Goal: Communication & Community: Answer question/provide support

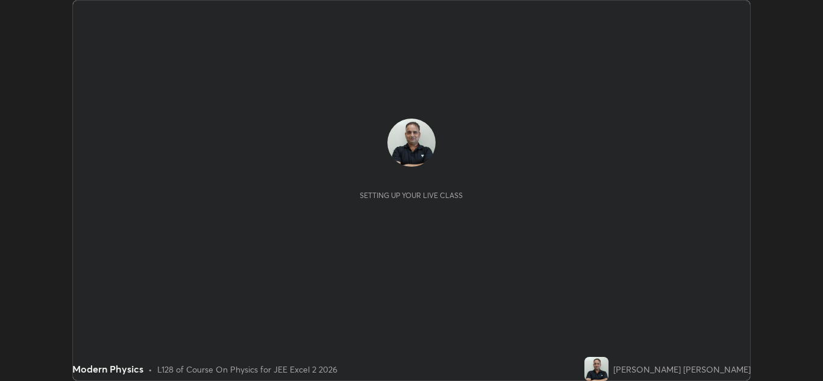
scroll to position [381, 822]
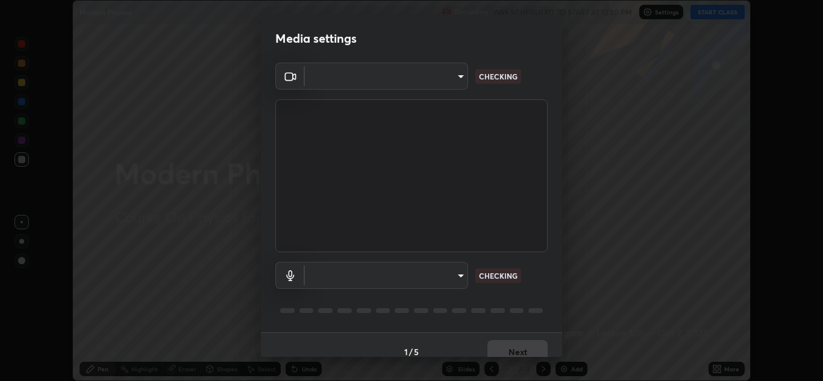
type input "e7f5d75c66a8ec01b6be6c8d9fba877b5f6738b88fd0c20368e9895a02b6f94a"
click at [420, 277] on body "Erase all Modern Physics Recording WAS SCHEDULED TO START AT 12:30 PM Settings …" at bounding box center [411, 190] width 823 height 381
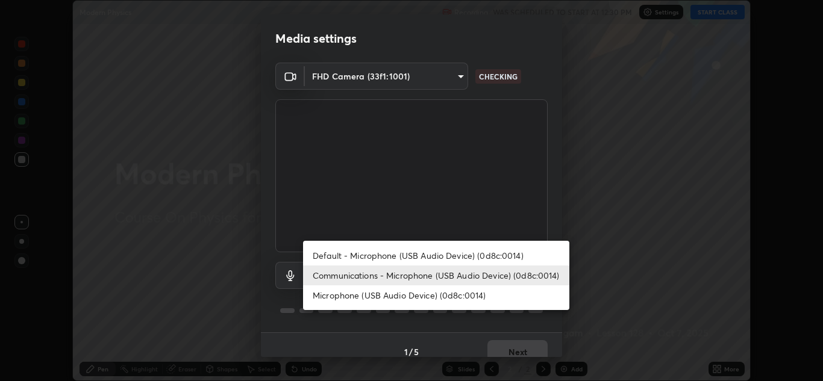
click at [372, 277] on li "Communications - Microphone (USB Audio Device) (0d8c:0014)" at bounding box center [436, 276] width 266 height 20
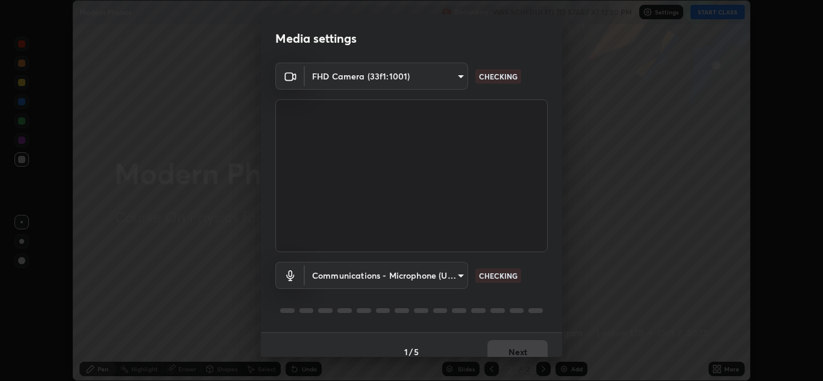
scroll to position [14, 0]
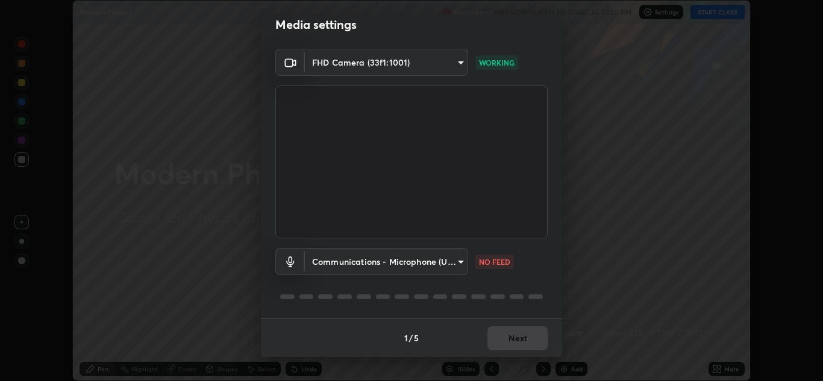
click at [431, 261] on body "Erase all Modern Physics Recording WAS SCHEDULED TO START AT 12:30 PM Settings …" at bounding box center [411, 190] width 823 height 381
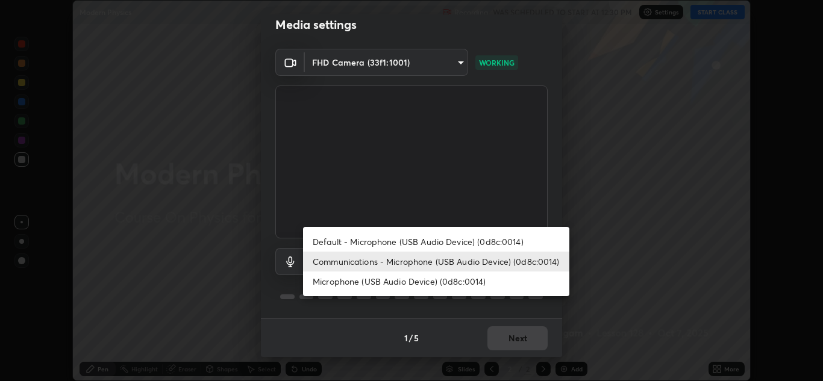
click at [376, 284] on li "Microphone (USB Audio Device) (0d8c:0014)" at bounding box center [436, 282] width 266 height 20
type input "c0ce66c8bbbc50cecfc637ad784d982a6a517474f8015640e1e83654bc784383"
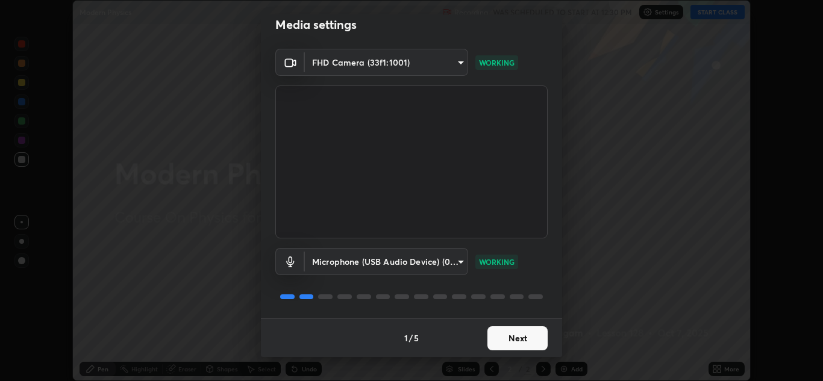
click at [515, 337] on button "Next" at bounding box center [517, 338] width 60 height 24
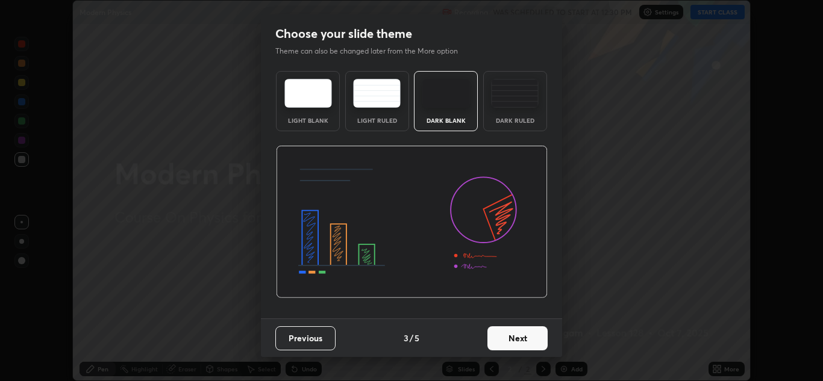
click at [515, 338] on button "Next" at bounding box center [517, 338] width 60 height 24
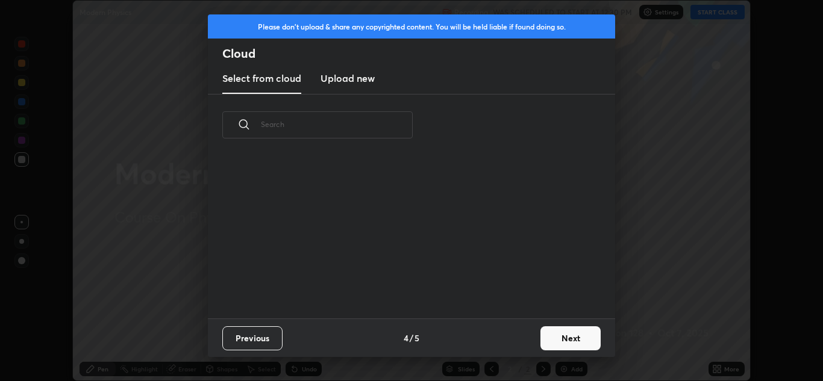
click at [517, 340] on div "Previous 4 / 5 Next" at bounding box center [411, 338] width 407 height 39
click at [566, 340] on button "Next" at bounding box center [570, 338] width 60 height 24
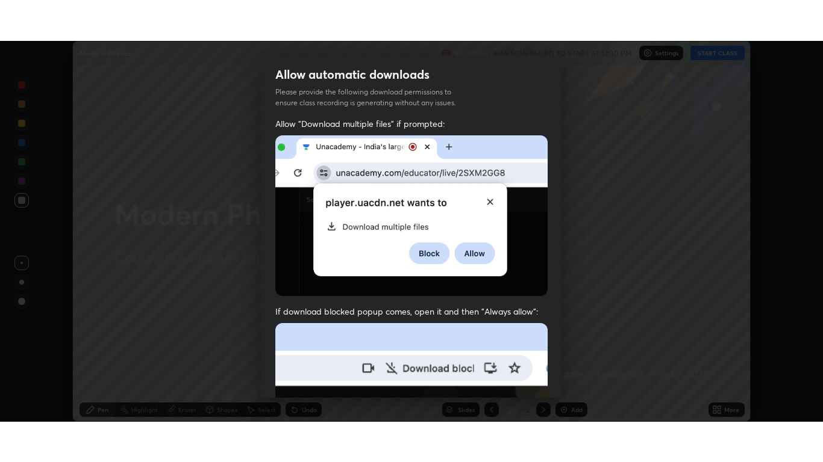
scroll to position [260, 0]
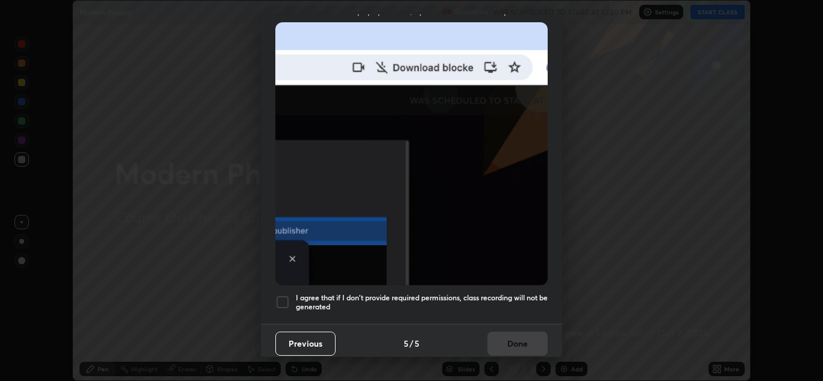
click at [288, 297] on div at bounding box center [282, 302] width 14 height 14
click at [504, 342] on button "Done" at bounding box center [517, 344] width 60 height 24
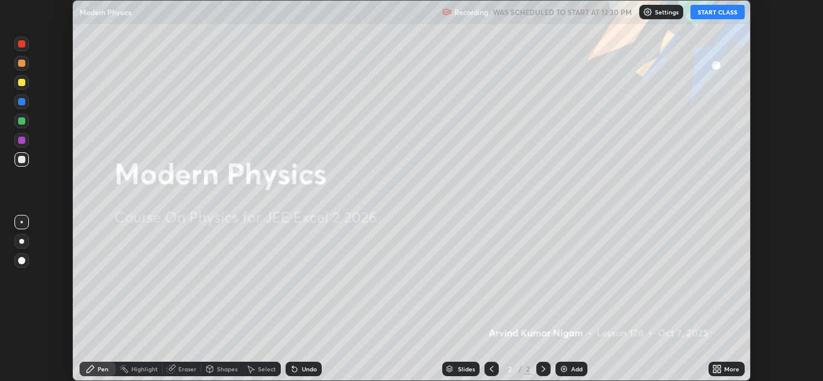
click at [708, 17] on button "START CLASS" at bounding box center [717, 12] width 54 height 14
click at [727, 371] on div "More" at bounding box center [731, 369] width 15 height 6
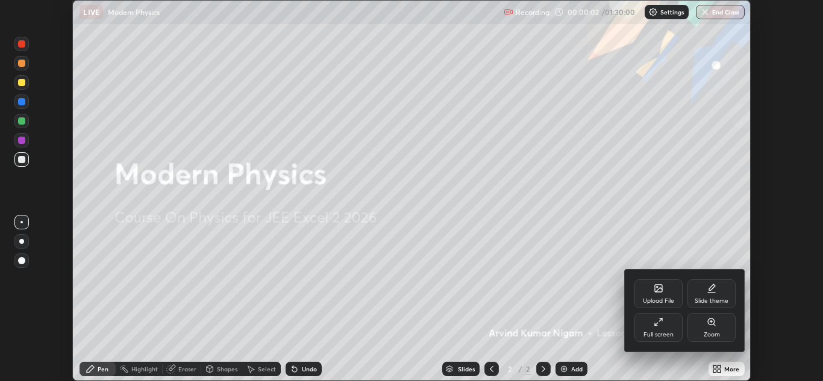
click at [662, 326] on icon at bounding box center [658, 322] width 10 height 10
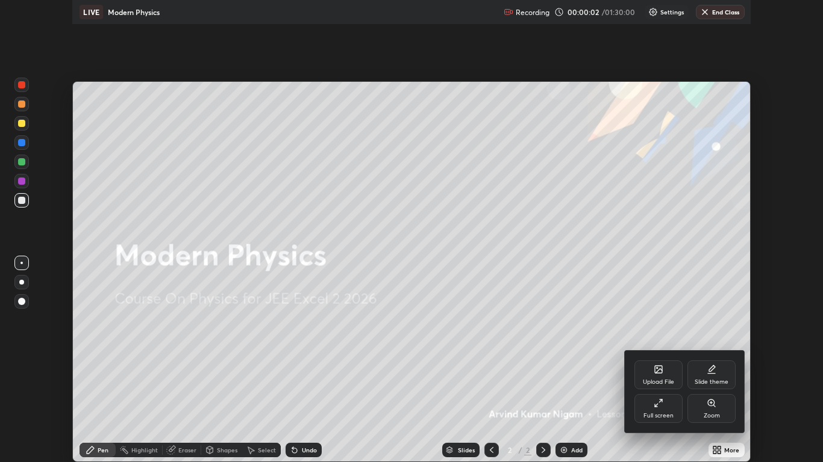
scroll to position [462, 823]
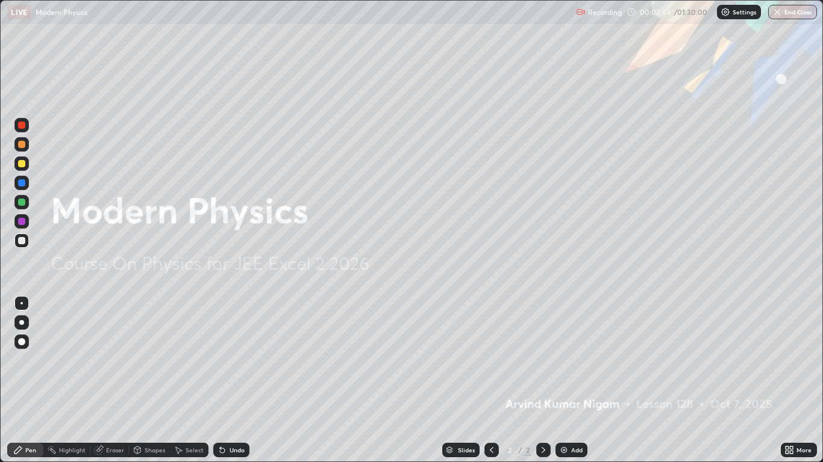
click at [565, 381] on img at bounding box center [564, 451] width 10 height 10
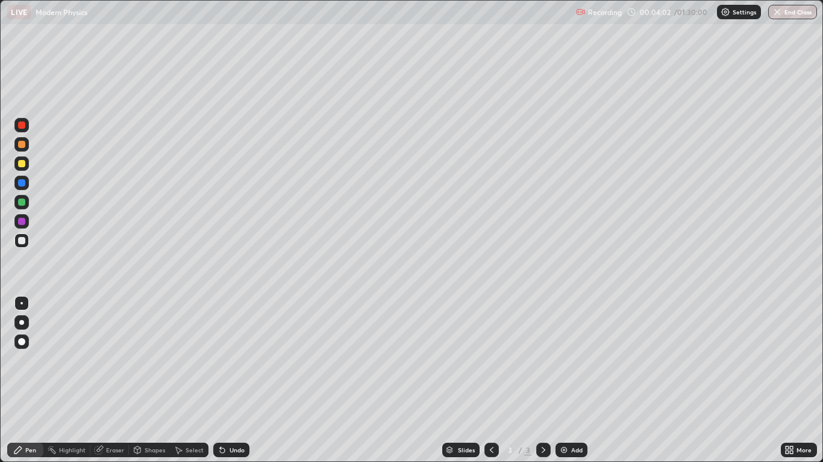
click at [20, 241] on div at bounding box center [21, 240] width 7 height 7
click at [22, 165] on div at bounding box center [21, 163] width 7 height 7
click at [234, 381] on div "Undo" at bounding box center [236, 450] width 15 height 6
click at [21, 241] on div at bounding box center [21, 240] width 7 height 7
click at [490, 381] on icon at bounding box center [492, 451] width 10 height 10
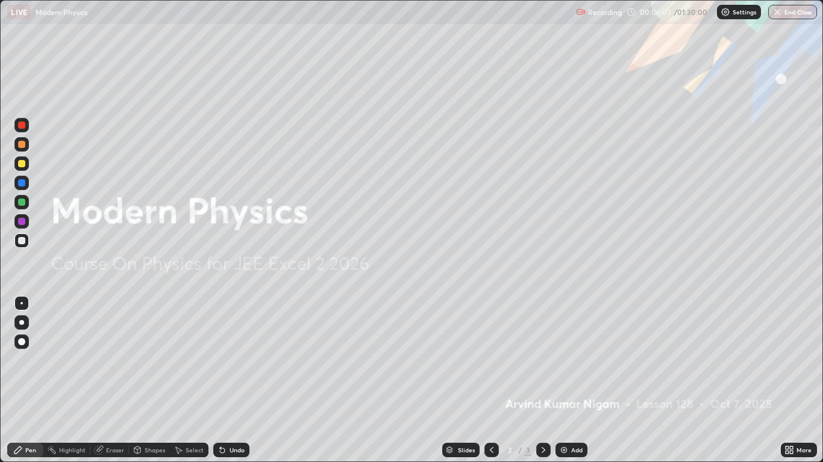
click at [26, 163] on div at bounding box center [21, 164] width 14 height 14
click at [545, 381] on icon at bounding box center [543, 451] width 10 height 10
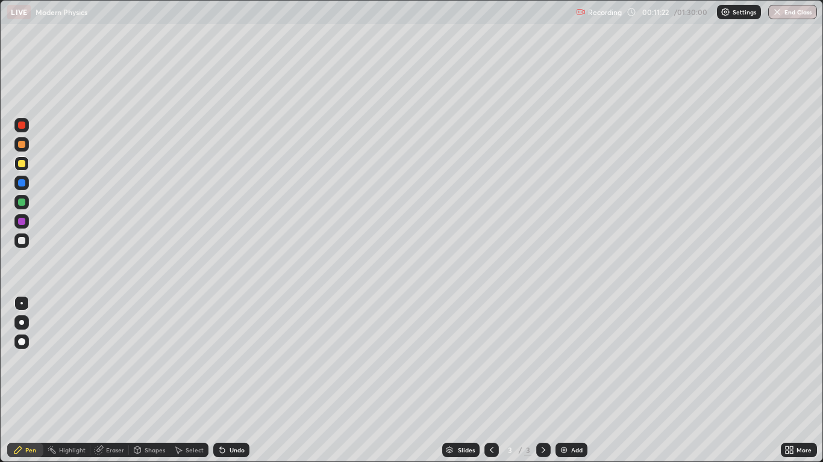
click at [118, 381] on div "Eraser" at bounding box center [115, 450] width 18 height 6
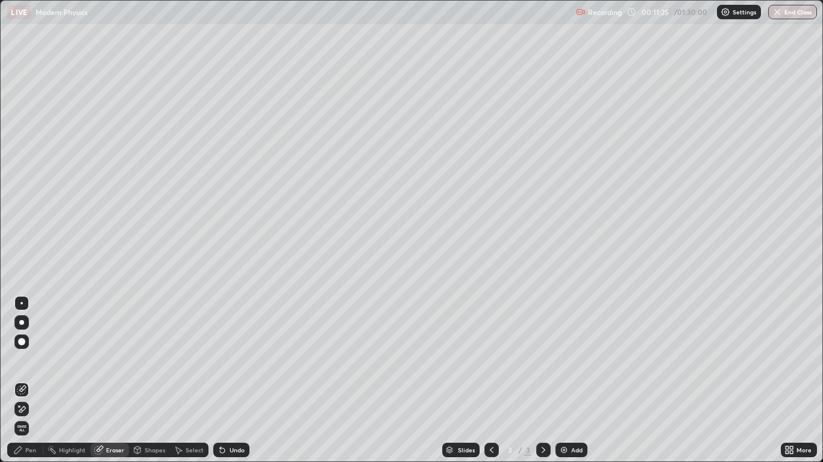
click at [32, 381] on div "Pen" at bounding box center [30, 450] width 11 height 6
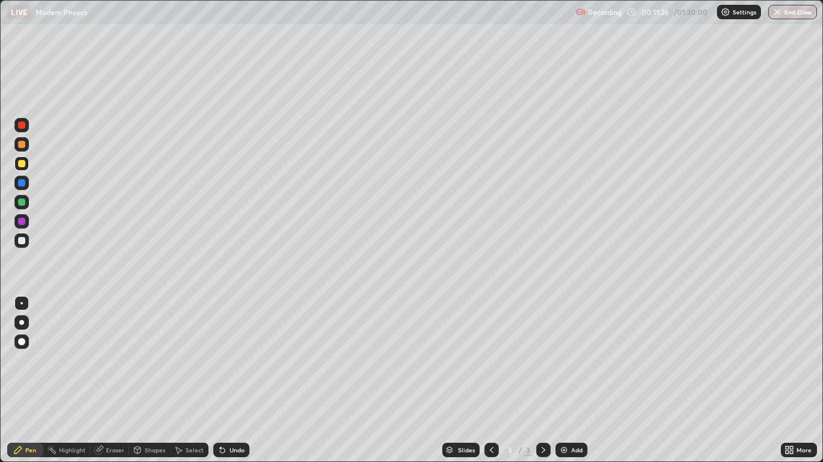
click at [20, 235] on div at bounding box center [21, 241] width 14 height 14
click at [155, 381] on div "Shapes" at bounding box center [155, 450] width 20 height 6
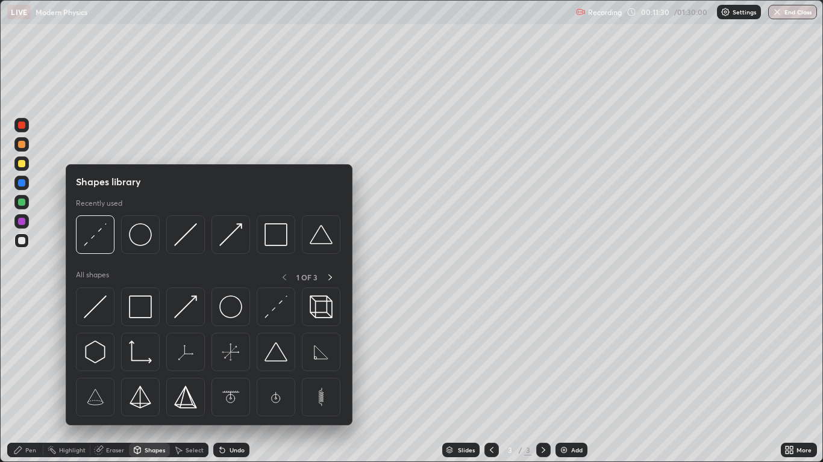
click at [119, 381] on div "Eraser" at bounding box center [109, 450] width 39 height 14
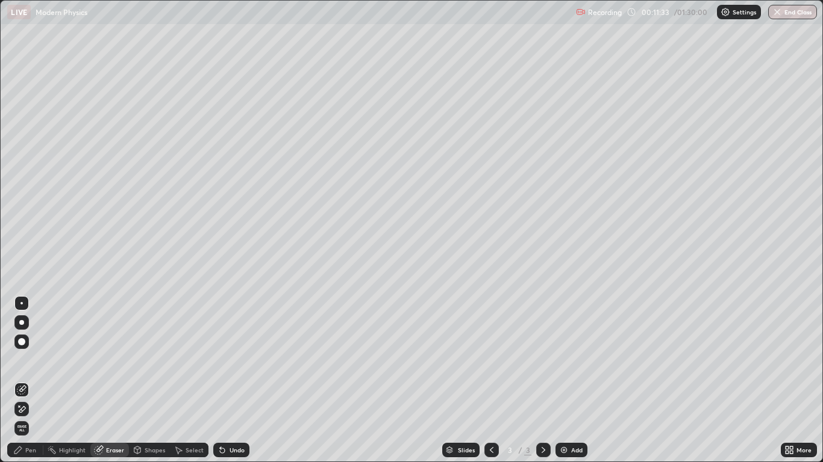
click at [34, 381] on div "Pen" at bounding box center [30, 450] width 11 height 6
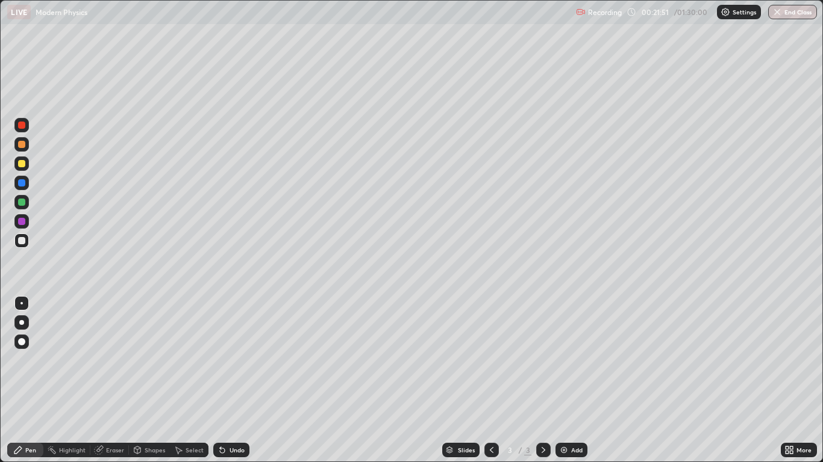
click at [579, 381] on div "Add" at bounding box center [576, 450] width 11 height 6
click at [28, 240] on div at bounding box center [21, 241] width 14 height 14
click at [226, 381] on div "Undo" at bounding box center [231, 450] width 36 height 14
click at [231, 381] on div "Undo" at bounding box center [231, 450] width 36 height 14
click at [227, 381] on div "Undo" at bounding box center [231, 450] width 36 height 14
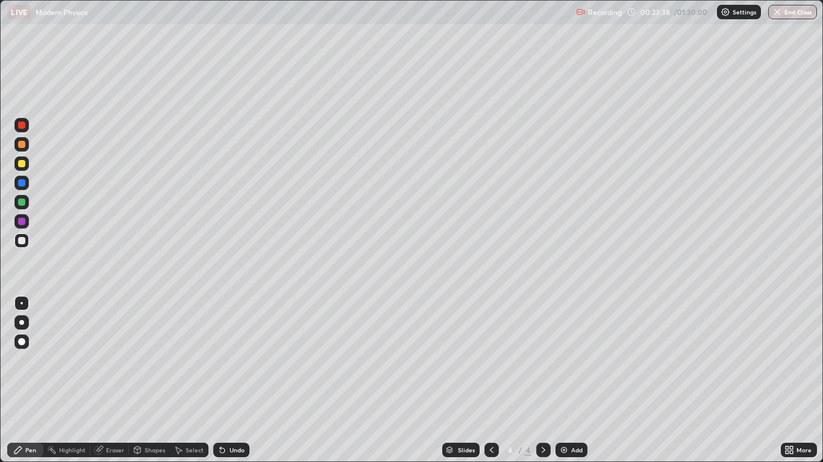
click at [231, 381] on div "Undo" at bounding box center [236, 450] width 15 height 6
click at [228, 381] on div "Undo" at bounding box center [231, 450] width 36 height 14
click at [226, 381] on div "Undo" at bounding box center [231, 450] width 36 height 14
click at [225, 381] on div "Undo" at bounding box center [231, 450] width 36 height 14
click at [220, 381] on icon at bounding box center [220, 447] width 1 height 1
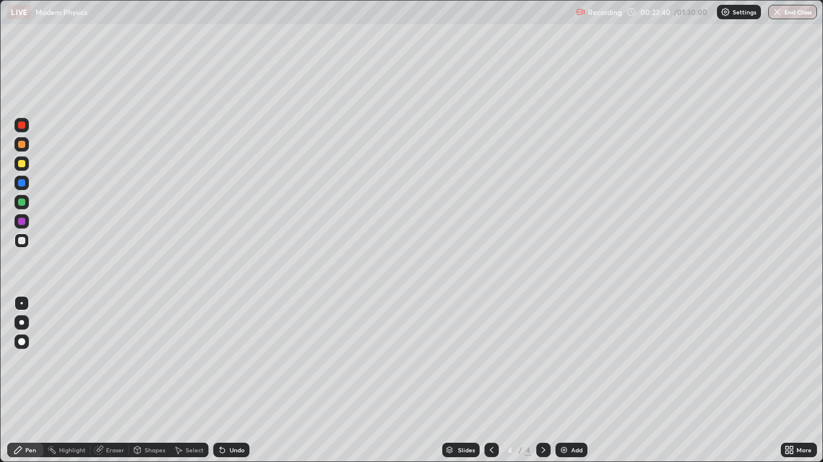
click at [229, 381] on div "Undo" at bounding box center [231, 450] width 36 height 14
click at [26, 167] on div at bounding box center [21, 164] width 14 height 14
click at [142, 381] on icon at bounding box center [137, 451] width 10 height 10
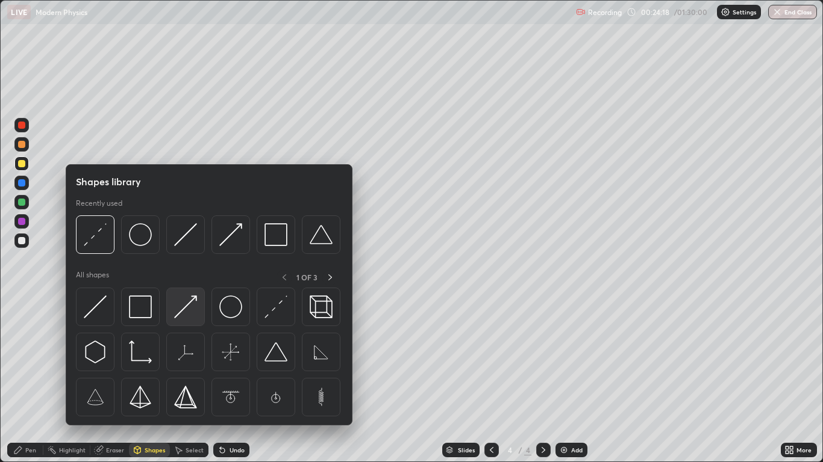
click at [175, 319] on div at bounding box center [185, 307] width 39 height 39
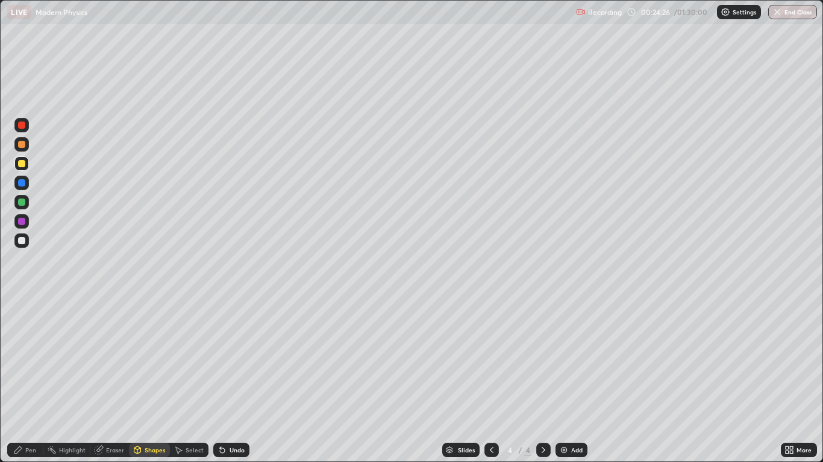
click at [141, 381] on icon at bounding box center [137, 451] width 10 height 10
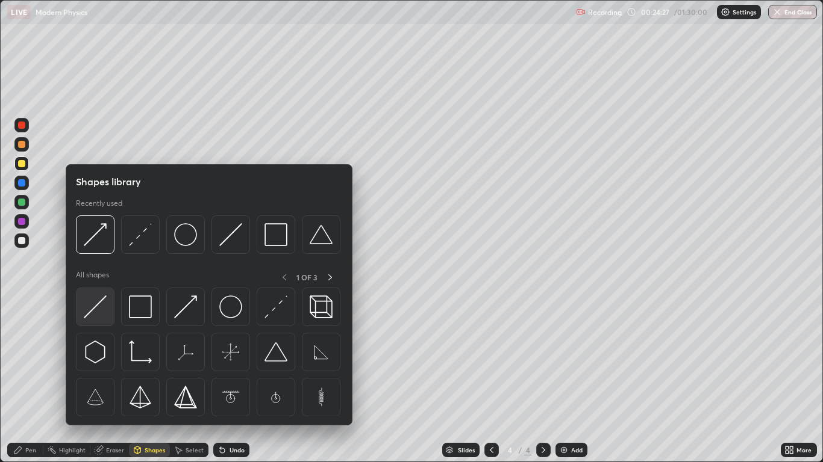
click at [102, 306] on img at bounding box center [95, 307] width 23 height 23
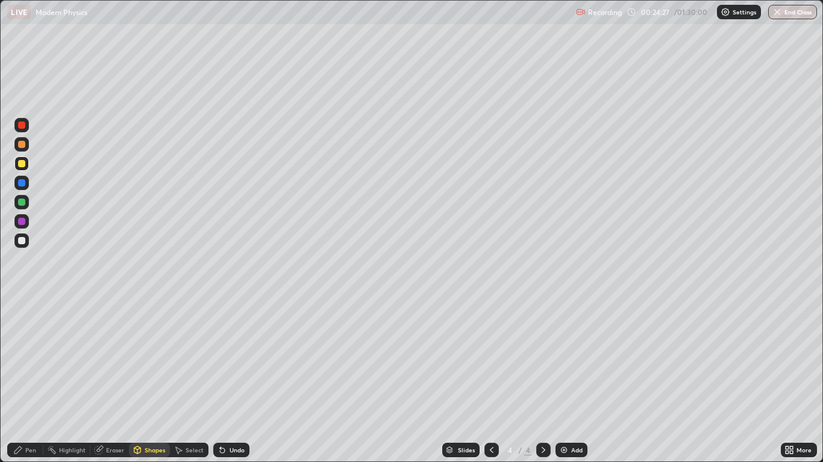
click at [26, 241] on div at bounding box center [21, 241] width 14 height 14
click at [26, 381] on div "Pen" at bounding box center [30, 450] width 11 height 6
click at [141, 381] on icon at bounding box center [137, 451] width 10 height 10
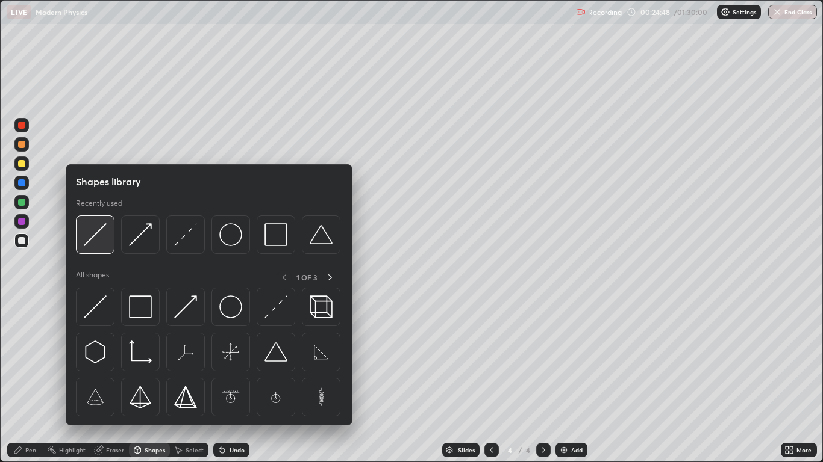
click at [90, 241] on img at bounding box center [95, 234] width 23 height 23
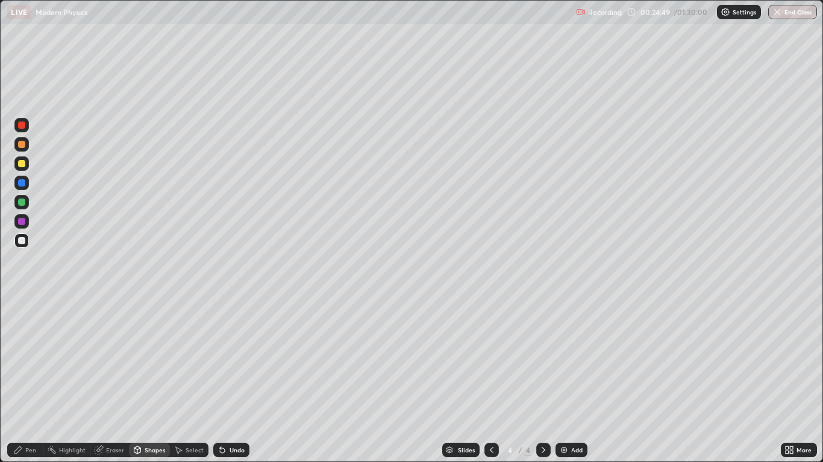
click at [24, 164] on div at bounding box center [21, 163] width 7 height 7
click at [146, 381] on div "Shapes" at bounding box center [155, 450] width 20 height 6
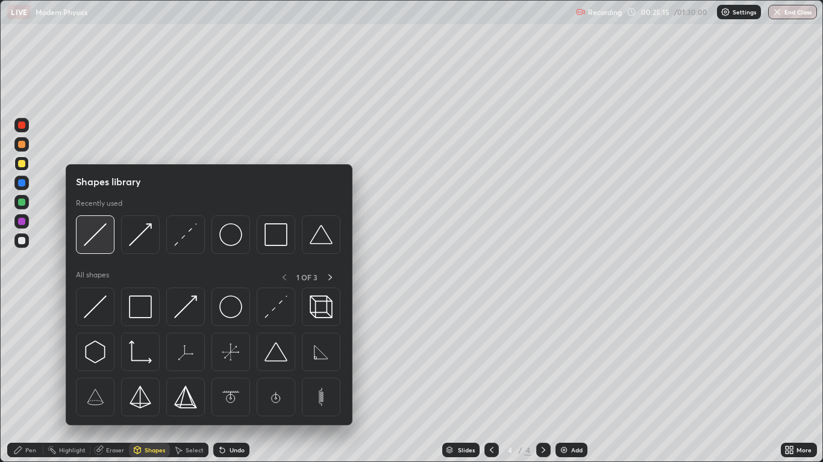
click at [91, 242] on img at bounding box center [95, 234] width 23 height 23
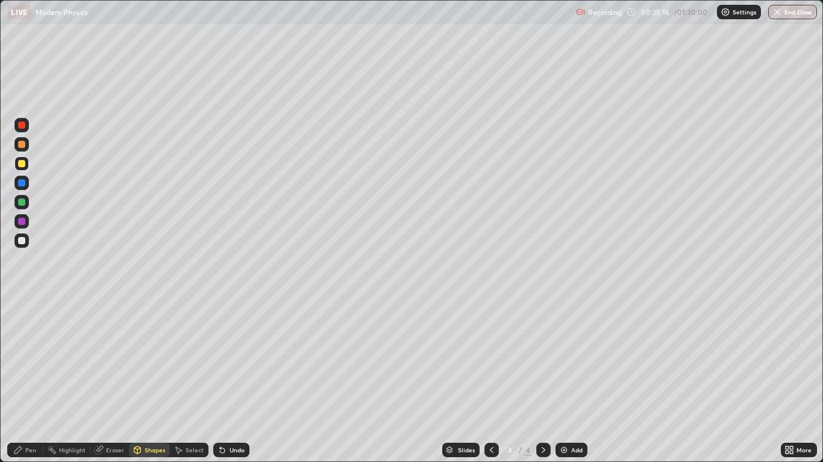
click at [24, 241] on div at bounding box center [21, 240] width 7 height 7
click at [138, 381] on icon at bounding box center [137, 450] width 7 height 2
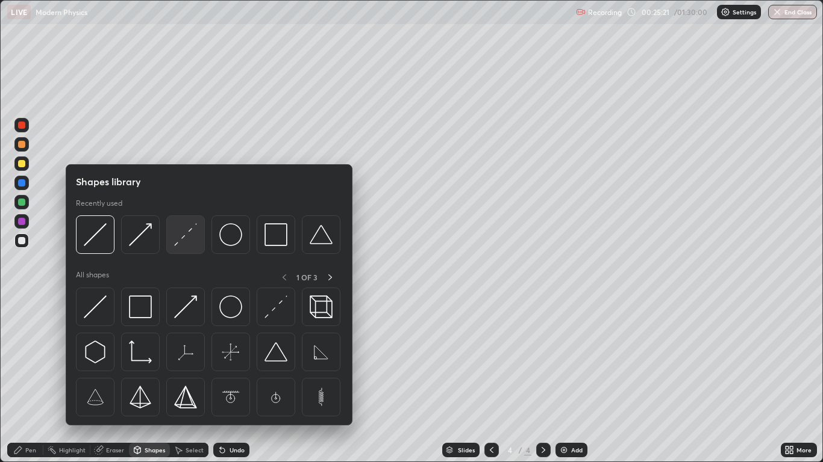
click at [179, 243] on img at bounding box center [185, 234] width 23 height 23
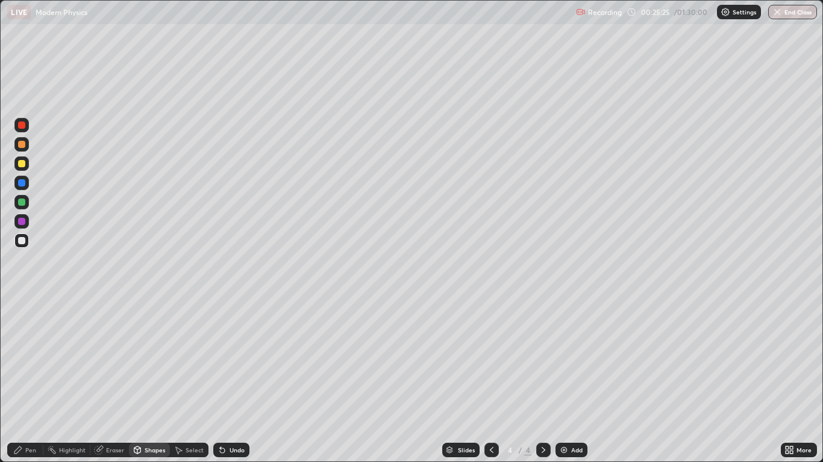
click at [102, 381] on icon at bounding box center [100, 449] width 7 height 6
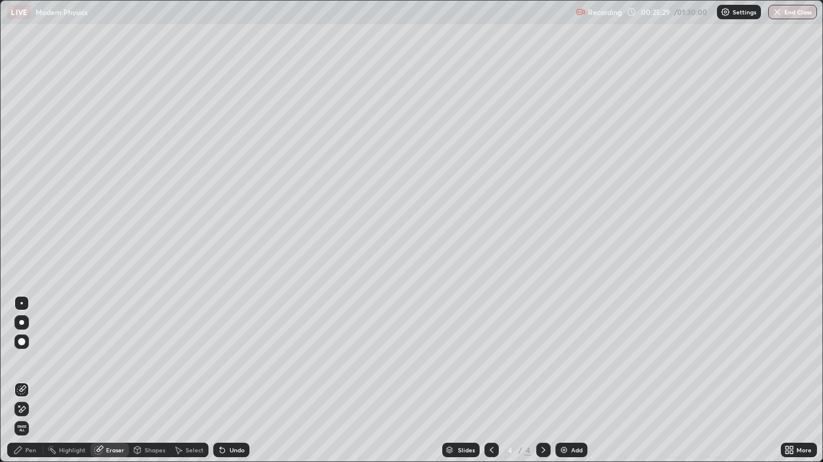
click at [31, 381] on div "Pen" at bounding box center [30, 450] width 11 height 6
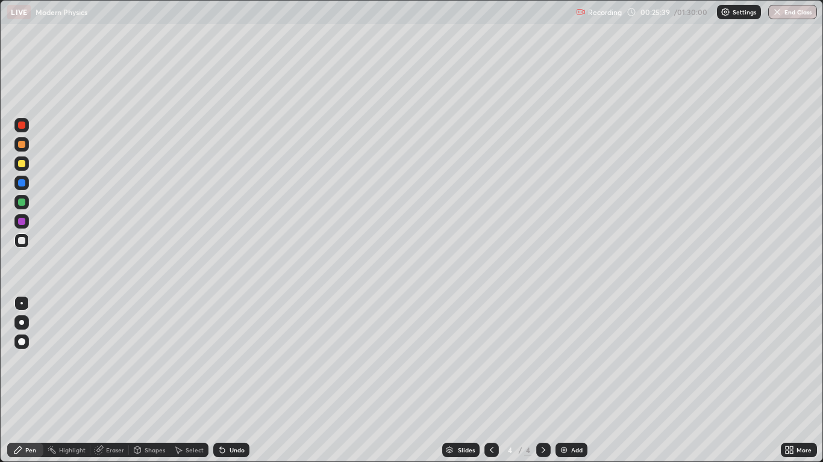
click at [143, 381] on div "Shapes" at bounding box center [149, 450] width 41 height 14
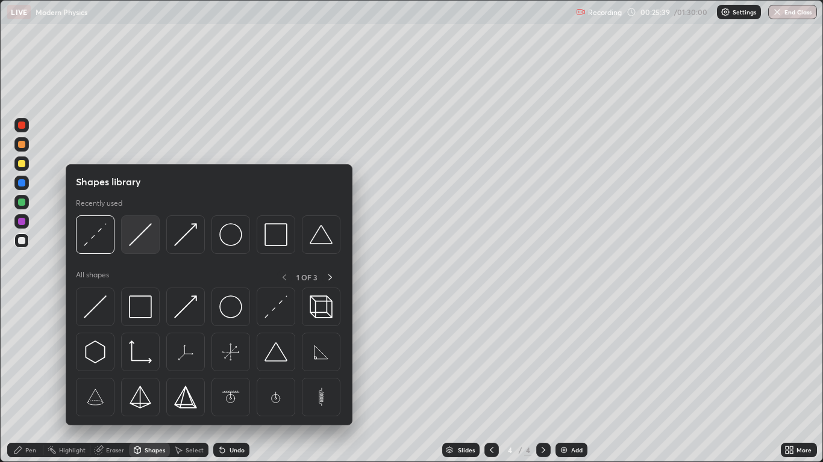
click at [131, 243] on img at bounding box center [140, 234] width 23 height 23
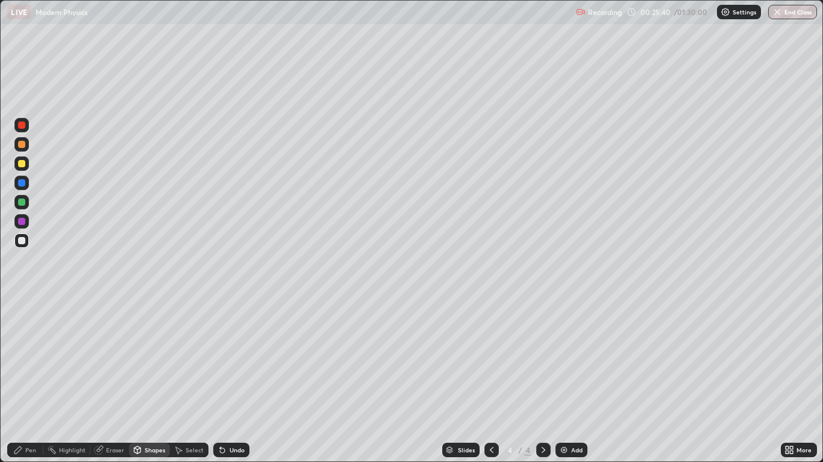
click at [19, 167] on div at bounding box center [21, 163] width 7 height 7
click at [156, 381] on div "Shapes" at bounding box center [155, 450] width 20 height 6
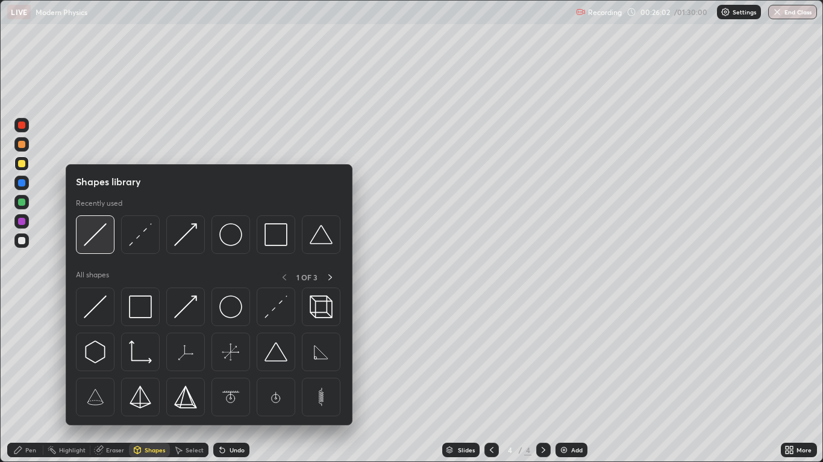
click at [95, 241] on img at bounding box center [95, 234] width 23 height 23
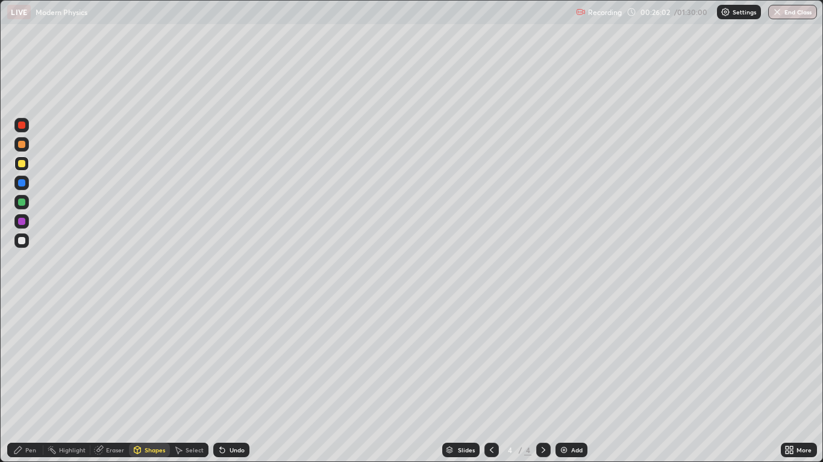
click at [20, 241] on div at bounding box center [21, 240] width 7 height 7
click at [143, 381] on div "Shapes" at bounding box center [149, 450] width 41 height 14
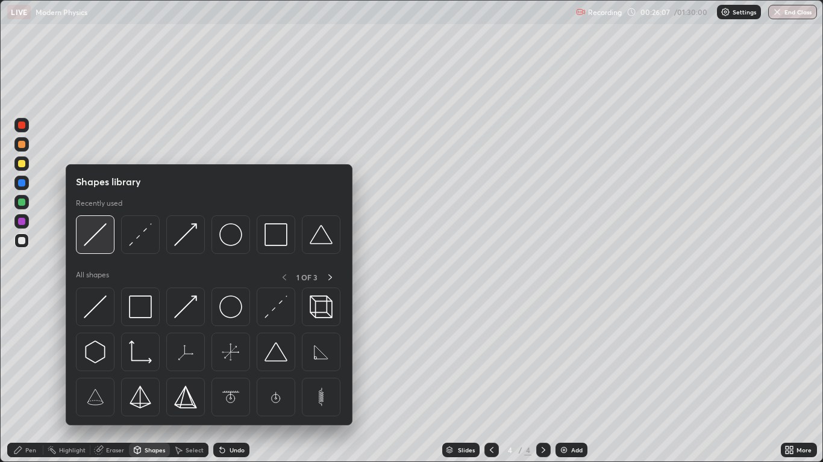
click at [96, 234] on img at bounding box center [95, 234] width 23 height 23
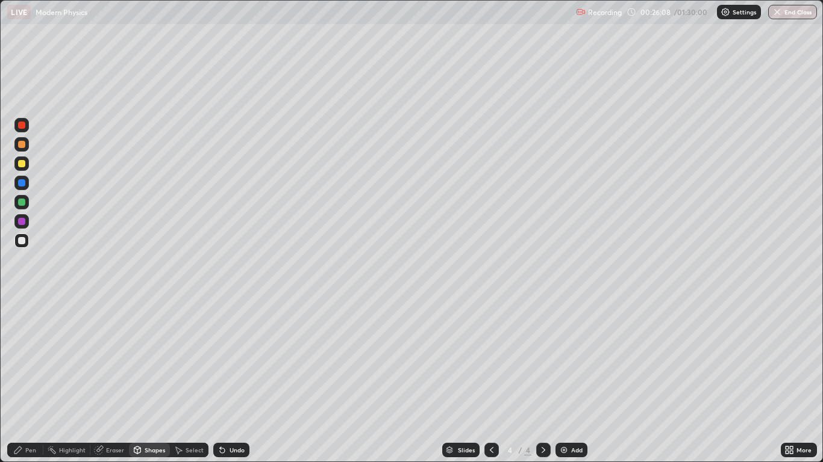
click at [24, 205] on div at bounding box center [21, 202] width 7 height 7
click at [40, 381] on div "Pen" at bounding box center [25, 450] width 36 height 14
click at [490, 381] on icon at bounding box center [492, 451] width 10 height 10
click at [544, 381] on icon at bounding box center [543, 451] width 10 height 10
click at [543, 381] on icon at bounding box center [543, 451] width 10 height 10
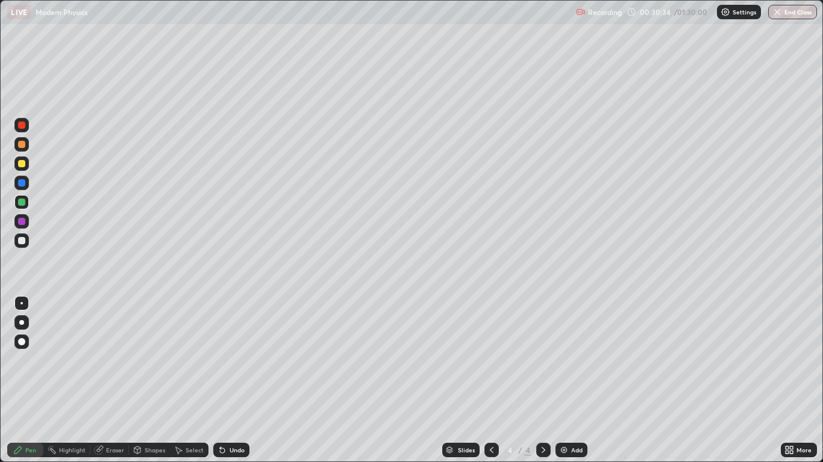
click at [577, 381] on div "Add" at bounding box center [576, 450] width 11 height 6
click at [25, 242] on div at bounding box center [21, 240] width 7 height 7
click at [234, 381] on div "Undo" at bounding box center [236, 450] width 15 height 6
click at [232, 381] on div "Undo" at bounding box center [236, 450] width 15 height 6
click at [230, 381] on div "Undo" at bounding box center [231, 450] width 36 height 14
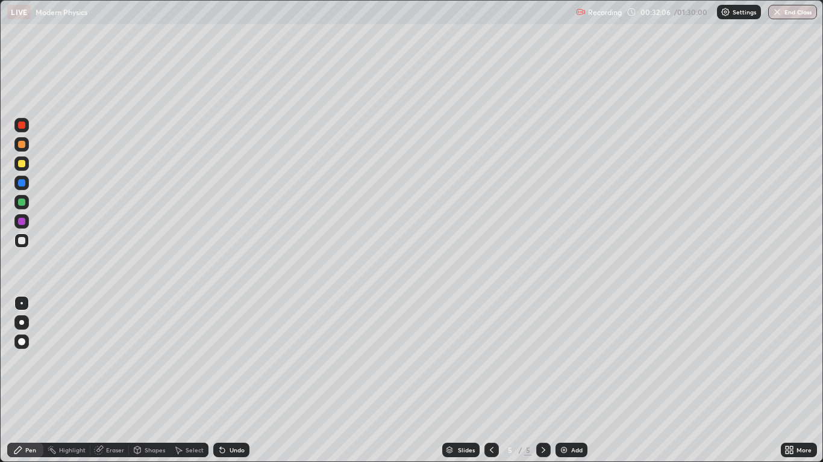
click at [230, 381] on div "Undo" at bounding box center [231, 450] width 36 height 14
click at [232, 381] on div "Undo" at bounding box center [236, 450] width 15 height 6
click at [573, 381] on div "Add" at bounding box center [576, 450] width 11 height 6
click at [23, 242] on div at bounding box center [21, 240] width 7 height 7
click at [229, 381] on div "Undo" at bounding box center [236, 450] width 15 height 6
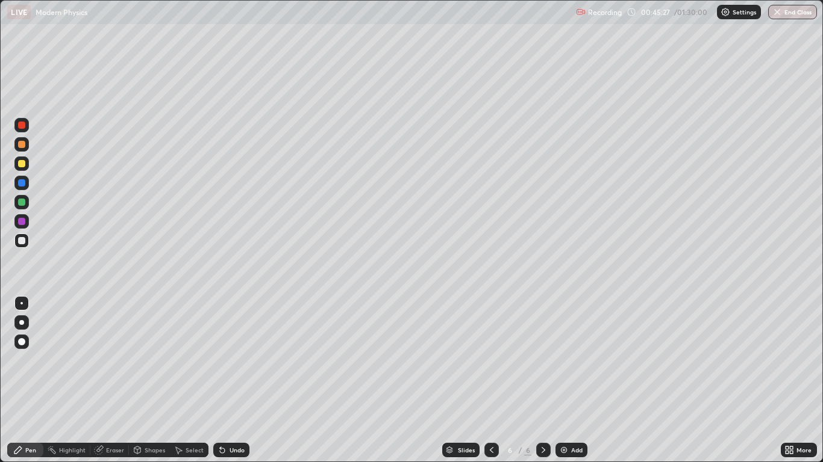
click at [566, 381] on img at bounding box center [564, 451] width 10 height 10
click at [21, 167] on div at bounding box center [21, 163] width 7 height 7
click at [231, 381] on div "Undo" at bounding box center [236, 450] width 15 height 6
click at [571, 381] on div "Add" at bounding box center [576, 450] width 11 height 6
click at [28, 240] on div at bounding box center [21, 241] width 14 height 14
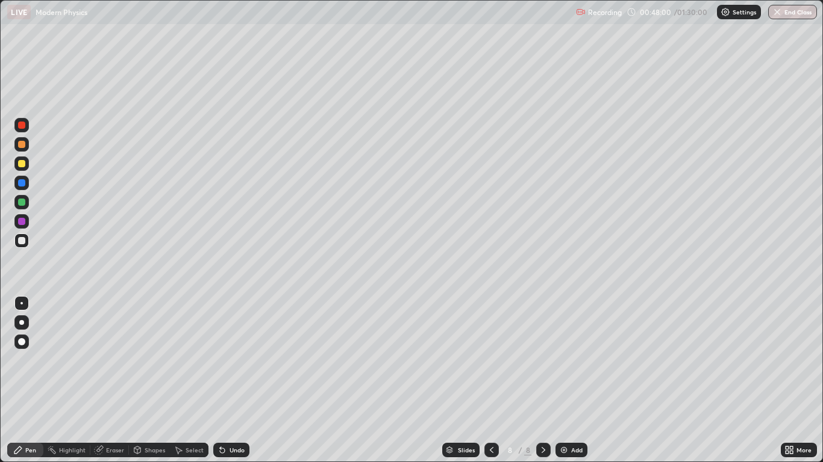
click at [140, 381] on icon at bounding box center [137, 450] width 7 height 2
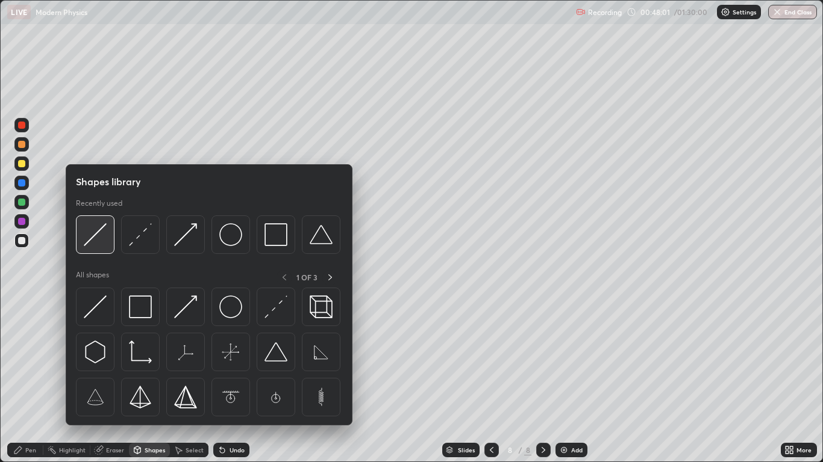
click at [92, 238] on img at bounding box center [95, 234] width 23 height 23
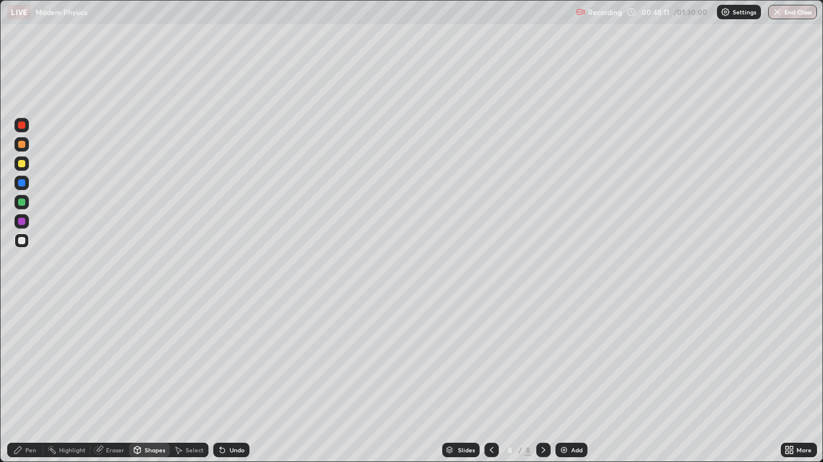
click at [24, 381] on div "Pen" at bounding box center [25, 450] width 36 height 14
click at [154, 381] on div "Shapes" at bounding box center [155, 450] width 20 height 6
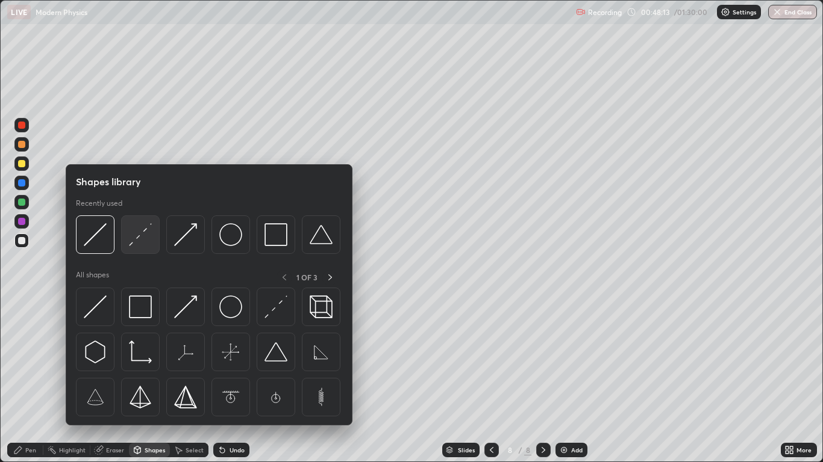
click at [134, 243] on img at bounding box center [140, 234] width 23 height 23
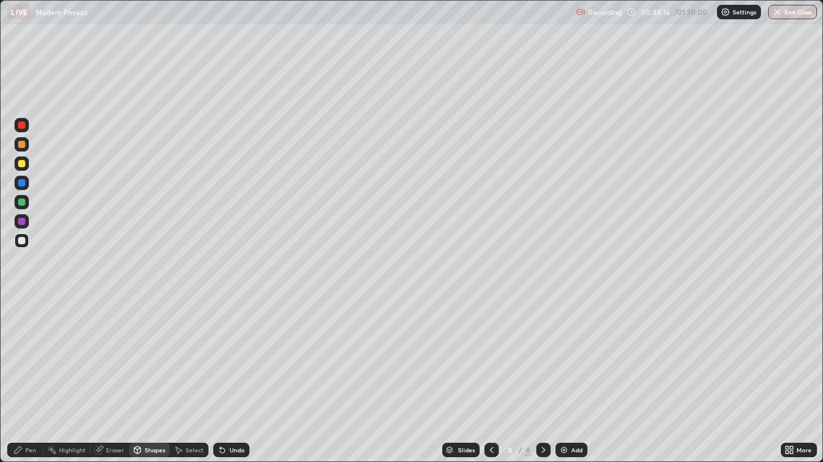
click at [30, 381] on div "Pen" at bounding box center [25, 450] width 36 height 14
click at [22, 167] on div at bounding box center [21, 163] width 7 height 7
click at [20, 240] on div at bounding box center [21, 240] width 7 height 7
click at [145, 381] on div "Shapes" at bounding box center [149, 450] width 41 height 14
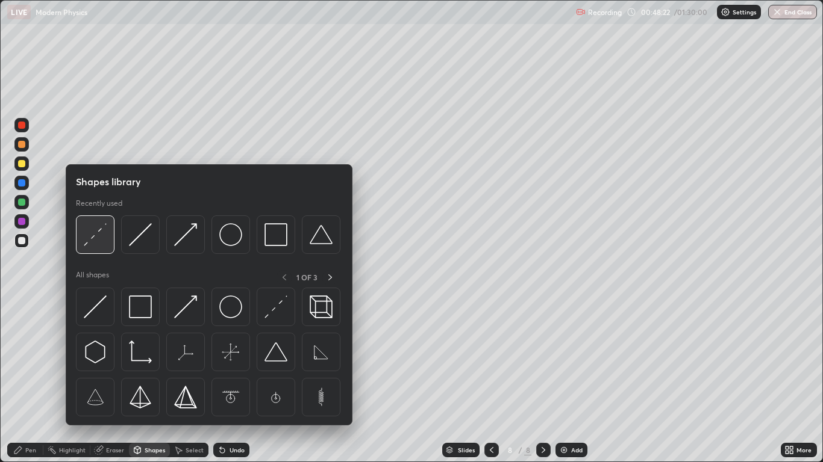
click at [87, 238] on img at bounding box center [95, 234] width 23 height 23
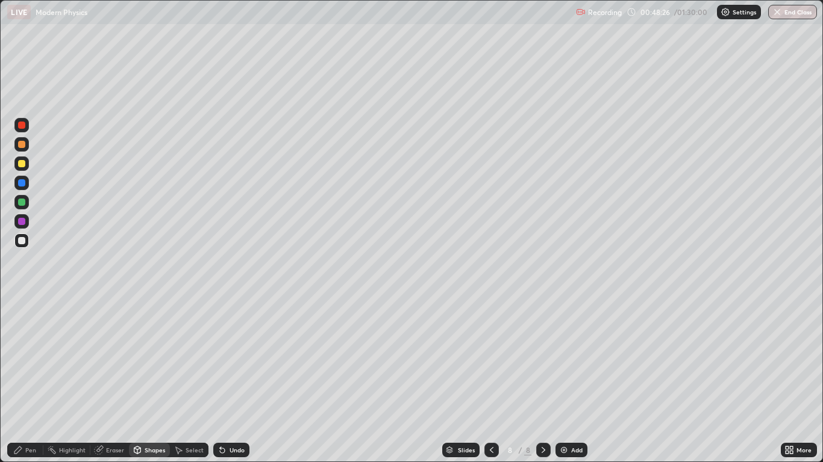
click at [154, 381] on div "Shapes" at bounding box center [155, 450] width 20 height 6
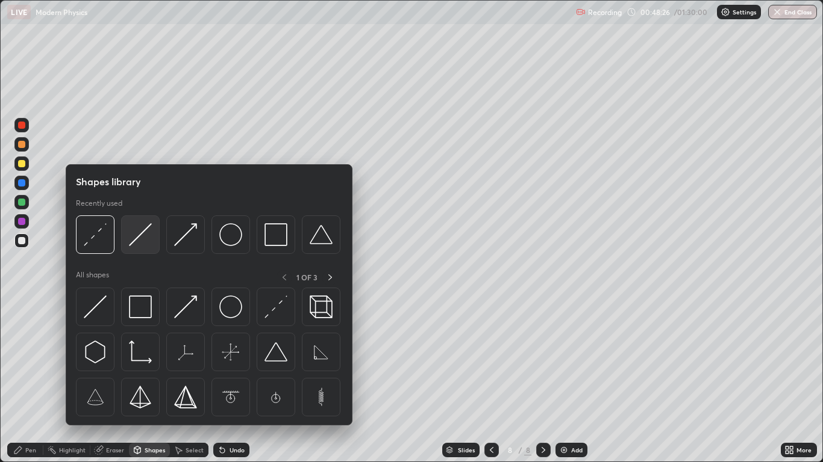
click at [136, 241] on img at bounding box center [140, 234] width 23 height 23
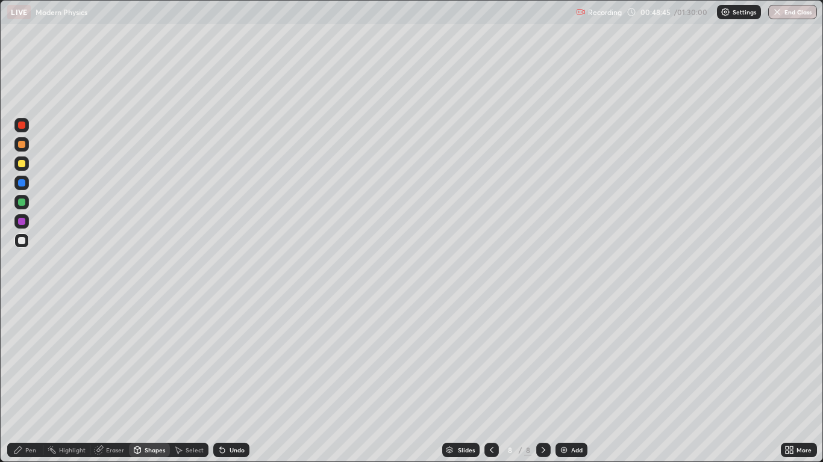
click at [491, 381] on icon at bounding box center [492, 451] width 10 height 10
click at [563, 381] on img at bounding box center [564, 451] width 10 height 10
click at [151, 381] on div "Shapes" at bounding box center [149, 450] width 41 height 14
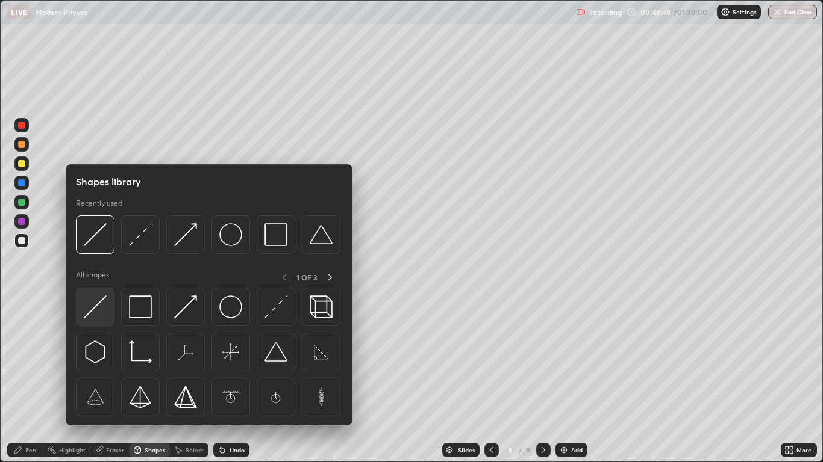
click at [100, 305] on img at bounding box center [95, 307] width 23 height 23
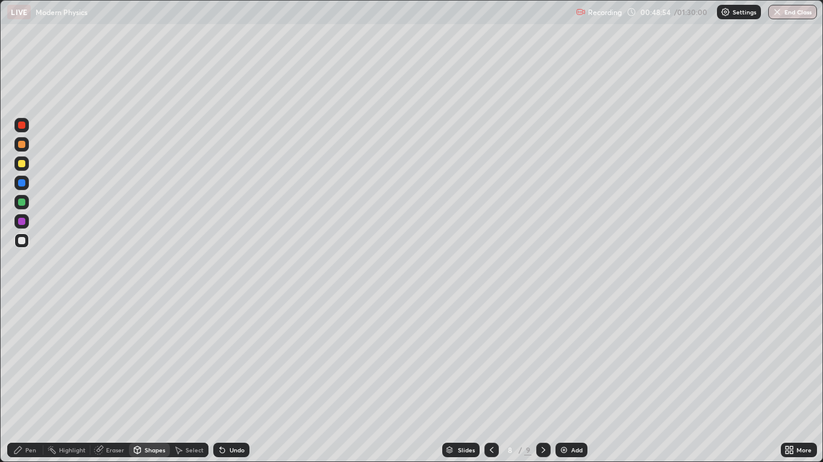
click at [36, 381] on div "Pen" at bounding box center [25, 450] width 36 height 14
click at [21, 167] on div at bounding box center [21, 163] width 7 height 7
click at [142, 381] on div "Shapes" at bounding box center [149, 450] width 41 height 14
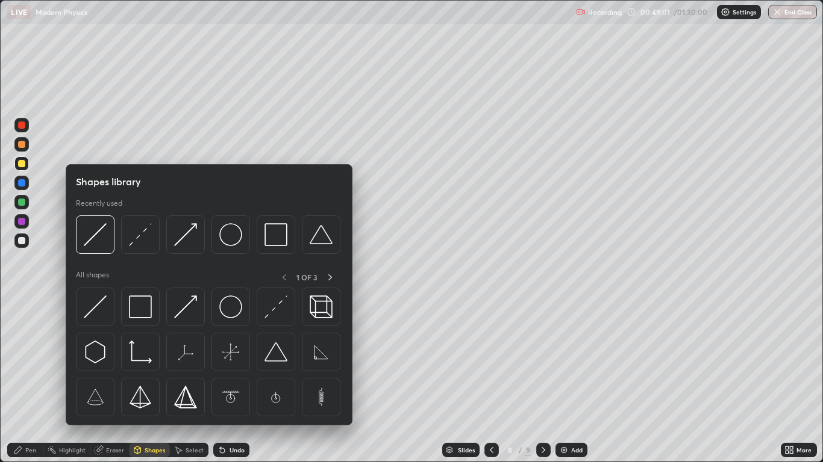
click at [23, 239] on div at bounding box center [21, 240] width 7 height 7
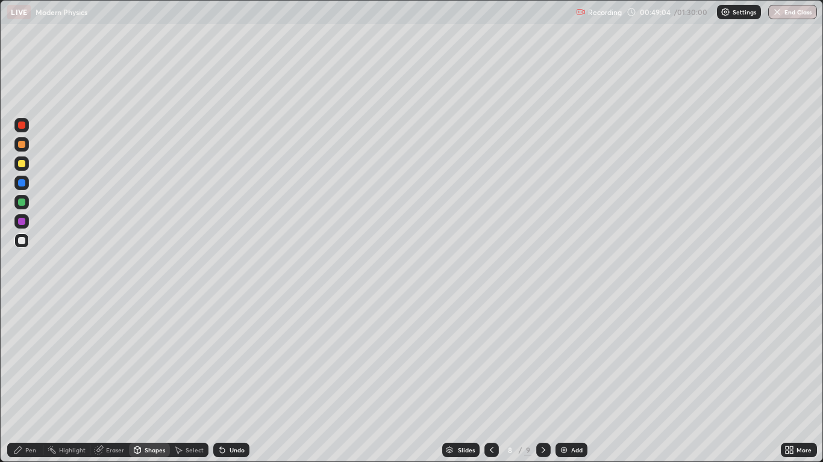
click at [26, 381] on div "Pen" at bounding box center [30, 450] width 11 height 6
click at [145, 381] on div "Shapes" at bounding box center [155, 450] width 20 height 6
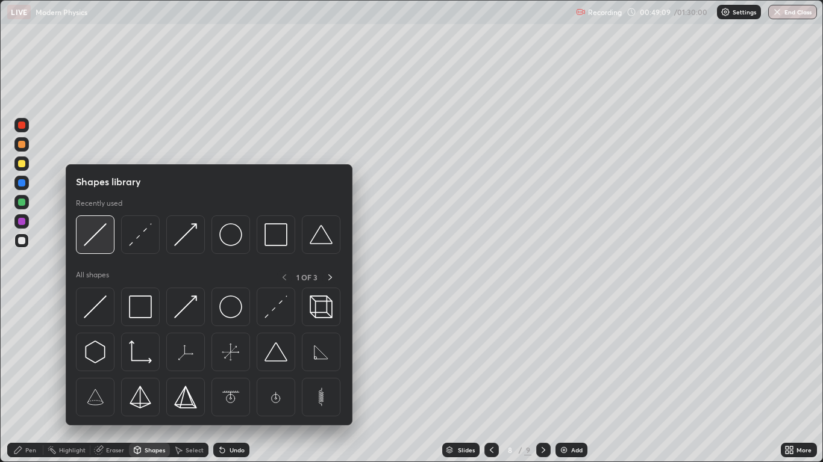
click at [92, 242] on img at bounding box center [95, 234] width 23 height 23
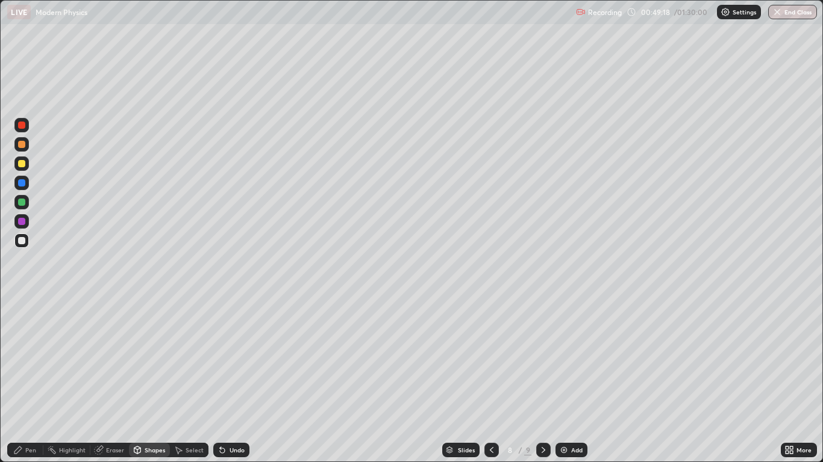
click at [150, 381] on div "Shapes" at bounding box center [149, 450] width 41 height 14
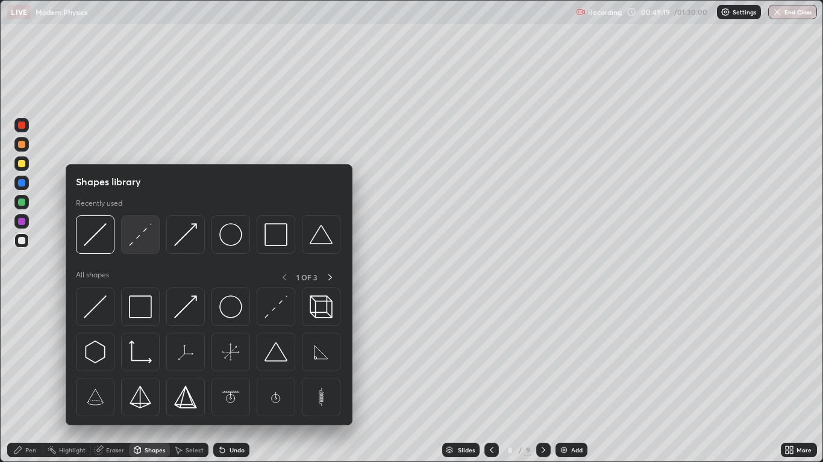
click at [127, 246] on div at bounding box center [140, 235] width 39 height 39
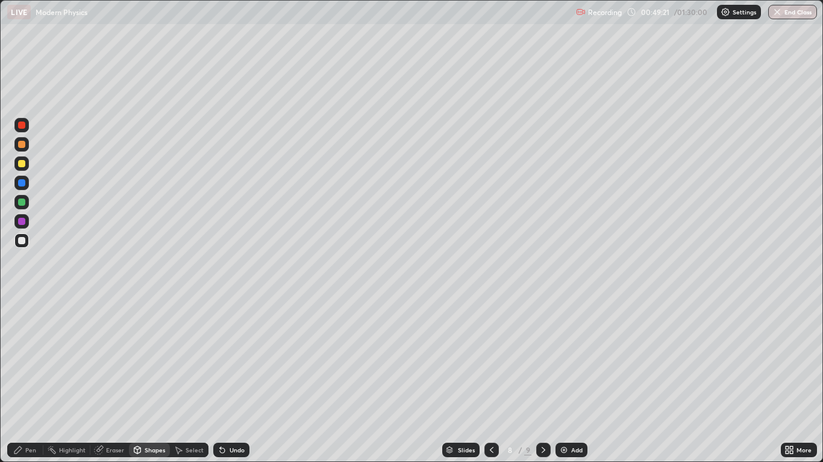
click at [30, 381] on div "Pen" at bounding box center [30, 450] width 11 height 6
click at [148, 381] on div "Shapes" at bounding box center [149, 450] width 41 height 14
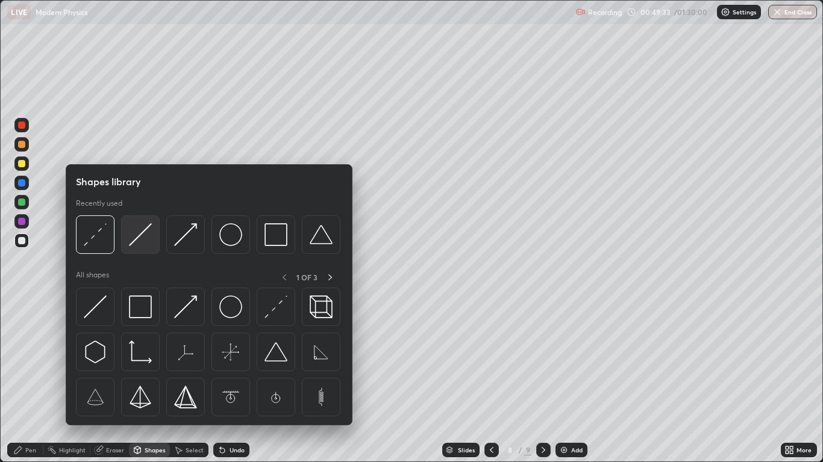
click at [133, 243] on img at bounding box center [140, 234] width 23 height 23
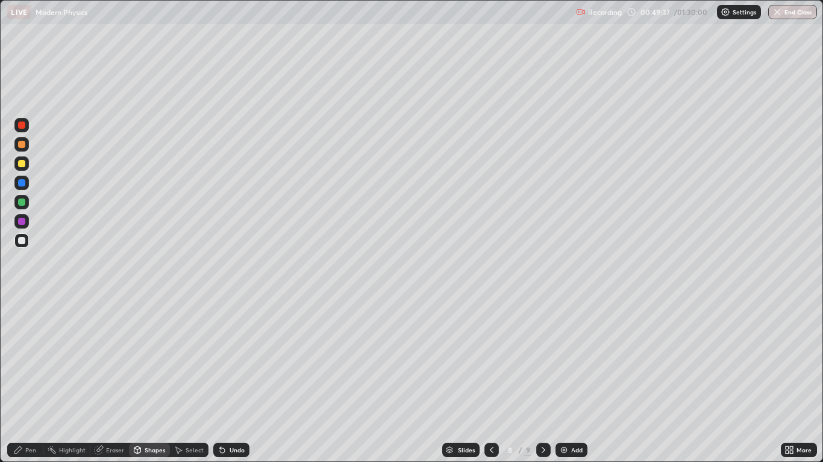
click at [34, 381] on div "Pen" at bounding box center [30, 450] width 11 height 6
click at [145, 381] on div "Shapes" at bounding box center [155, 450] width 20 height 6
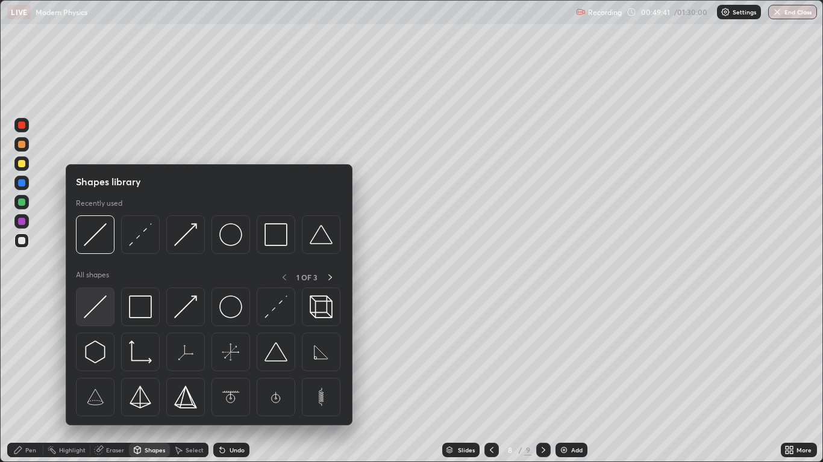
click at [96, 299] on img at bounding box center [95, 307] width 23 height 23
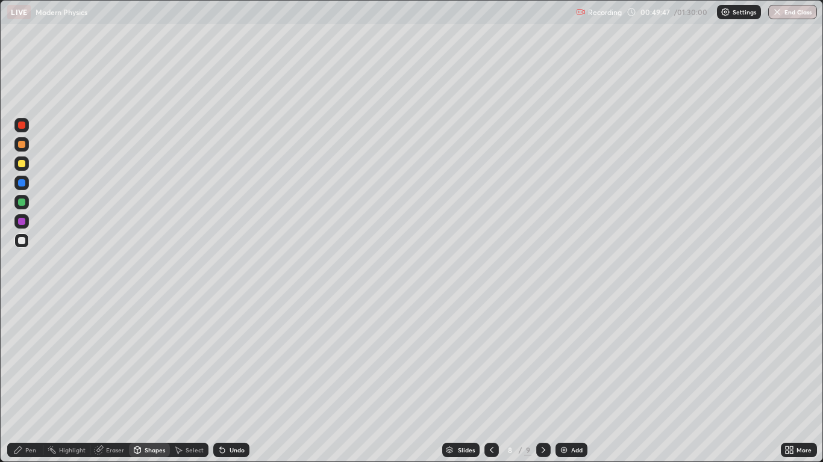
click at [145, 381] on div "Shapes" at bounding box center [155, 450] width 20 height 6
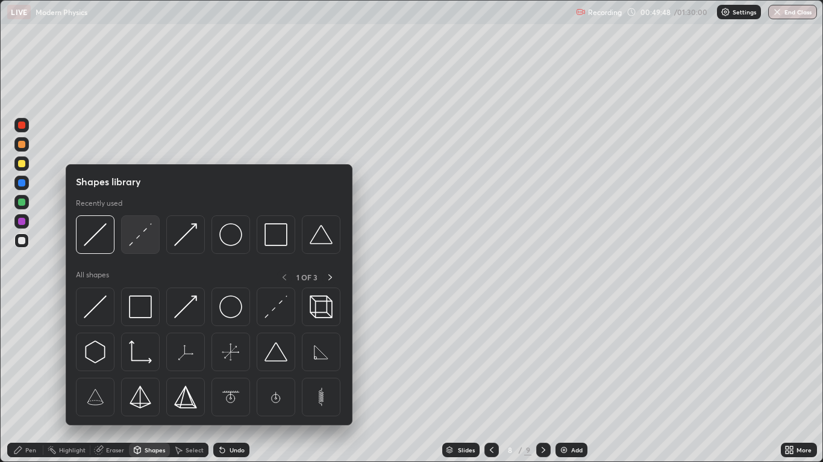
click at [128, 243] on div at bounding box center [140, 235] width 39 height 39
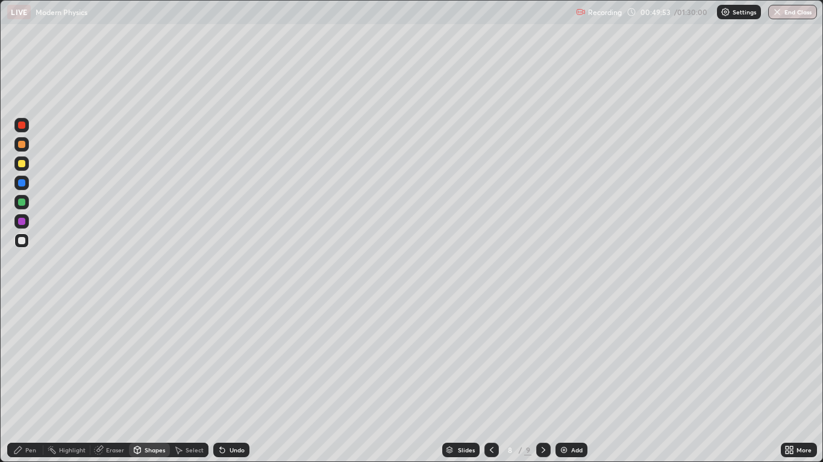
click at [22, 381] on div "Pen" at bounding box center [25, 450] width 36 height 14
click at [20, 166] on div at bounding box center [21, 163] width 7 height 7
click at [22, 240] on div at bounding box center [21, 240] width 7 height 7
click at [230, 381] on div "Undo" at bounding box center [236, 450] width 15 height 6
click at [536, 381] on div at bounding box center [543, 450] width 14 height 14
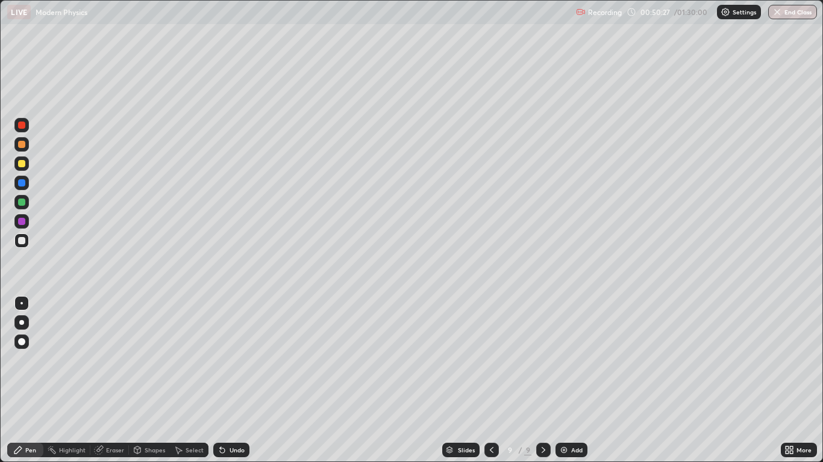
click at [20, 240] on div at bounding box center [21, 240] width 7 height 7
click at [567, 381] on img at bounding box center [564, 451] width 10 height 10
click at [497, 381] on div at bounding box center [491, 450] width 14 height 14
click at [227, 381] on div "Undo" at bounding box center [231, 450] width 36 height 14
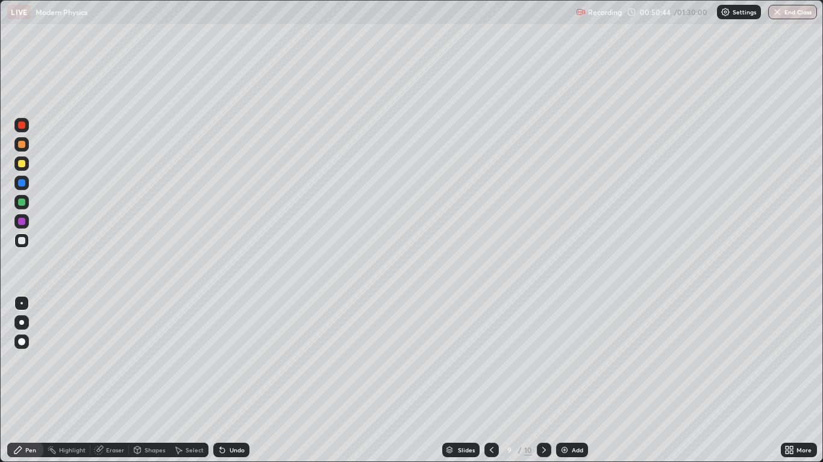
click at [541, 381] on icon at bounding box center [544, 451] width 10 height 10
click at [239, 381] on div "Undo" at bounding box center [236, 450] width 15 height 6
click at [235, 381] on div "Undo" at bounding box center [236, 450] width 15 height 6
click at [108, 381] on div "Eraser" at bounding box center [115, 450] width 18 height 6
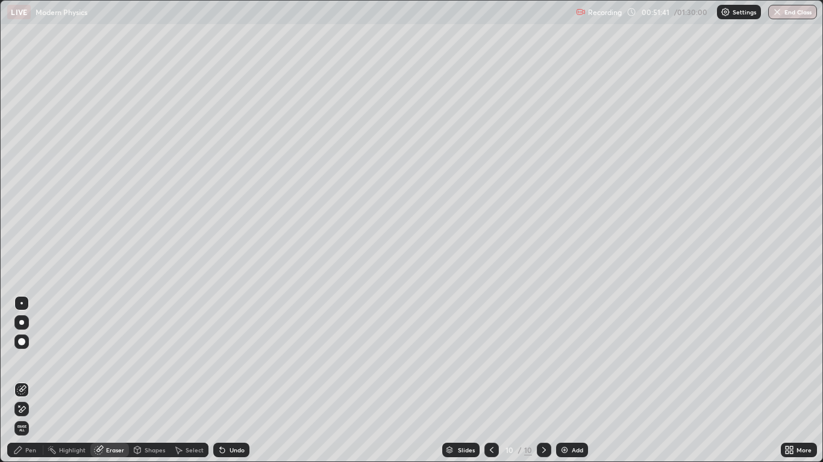
click at [31, 381] on div "Pen" at bounding box center [30, 450] width 11 height 6
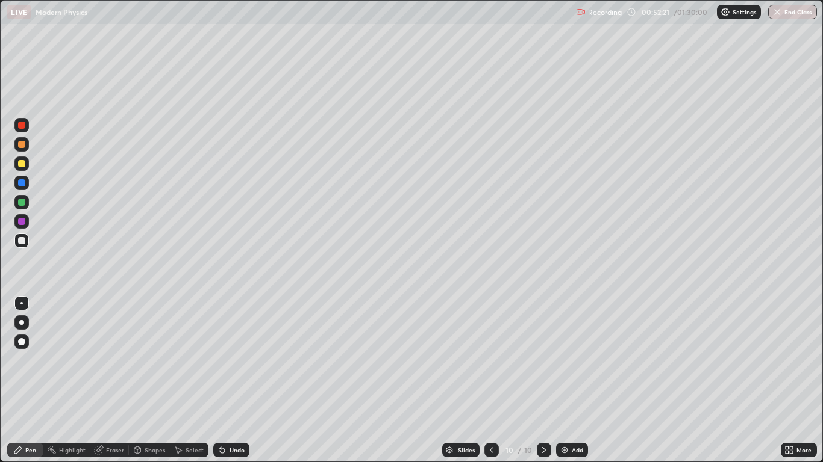
click at [494, 381] on div at bounding box center [491, 450] width 14 height 14
click at [22, 162] on div at bounding box center [21, 163] width 7 height 7
click at [537, 381] on div at bounding box center [544, 450] width 14 height 14
click at [487, 381] on icon at bounding box center [492, 451] width 10 height 10
click at [145, 381] on div "Shapes" at bounding box center [155, 450] width 20 height 6
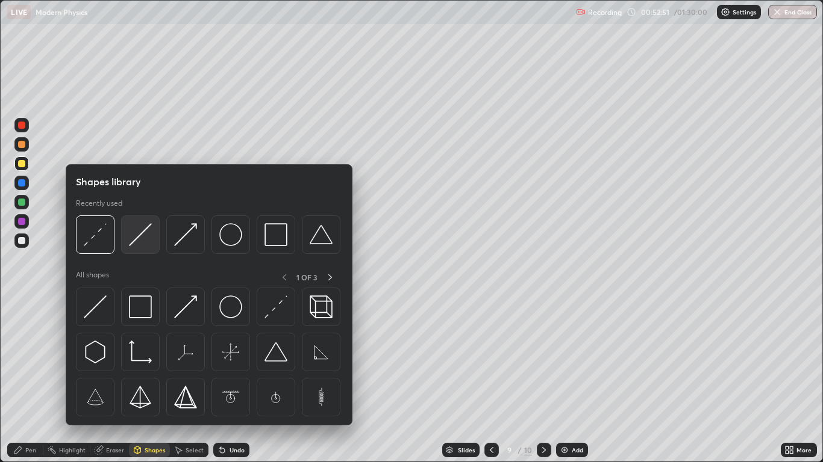
click at [134, 246] on div at bounding box center [140, 235] width 39 height 39
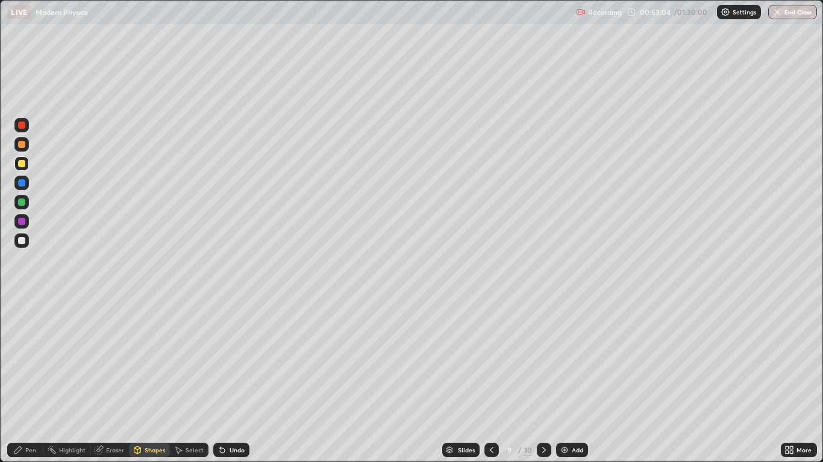
click at [149, 381] on div "Shapes" at bounding box center [155, 450] width 20 height 6
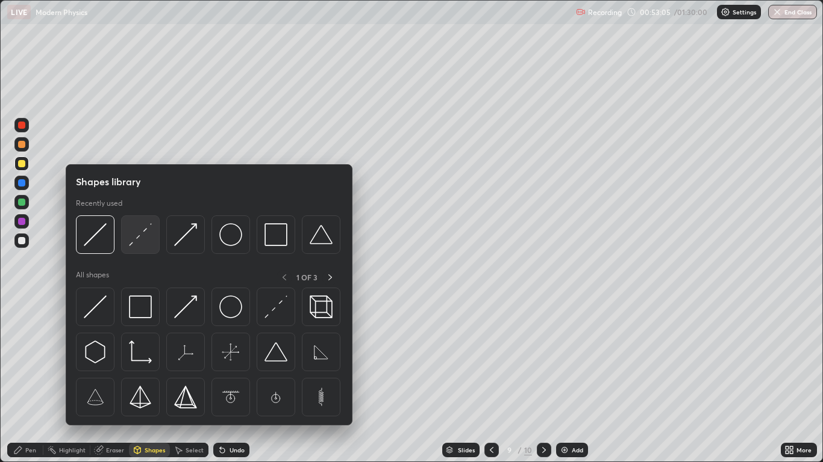
click at [134, 246] on div at bounding box center [140, 235] width 39 height 39
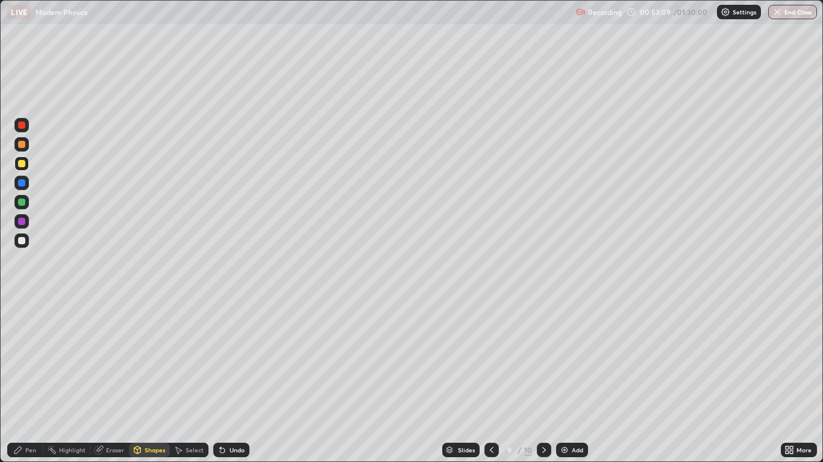
click at [152, 381] on div "Shapes" at bounding box center [155, 450] width 20 height 6
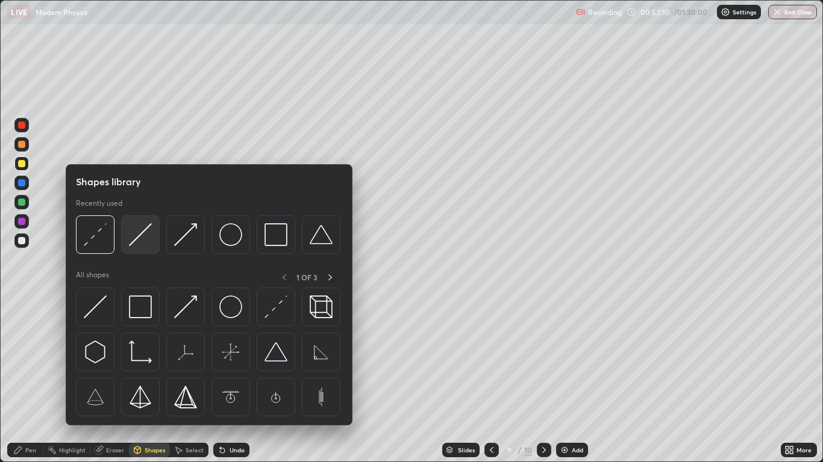
click at [128, 241] on div at bounding box center [140, 235] width 39 height 39
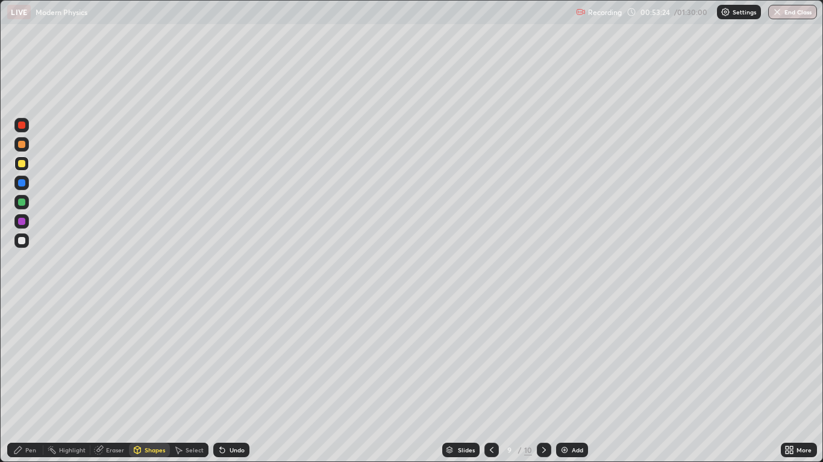
click at [16, 201] on div at bounding box center [21, 202] width 14 height 14
click at [148, 381] on div "Shapes" at bounding box center [155, 450] width 20 height 6
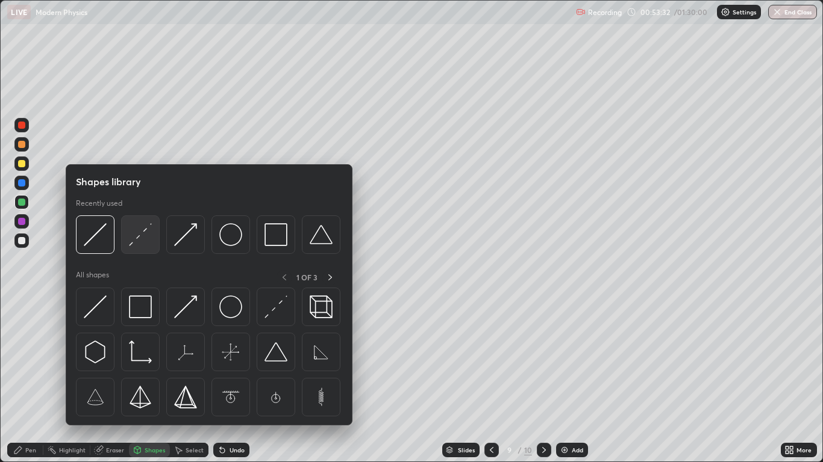
click at [128, 244] on div at bounding box center [140, 235] width 39 height 39
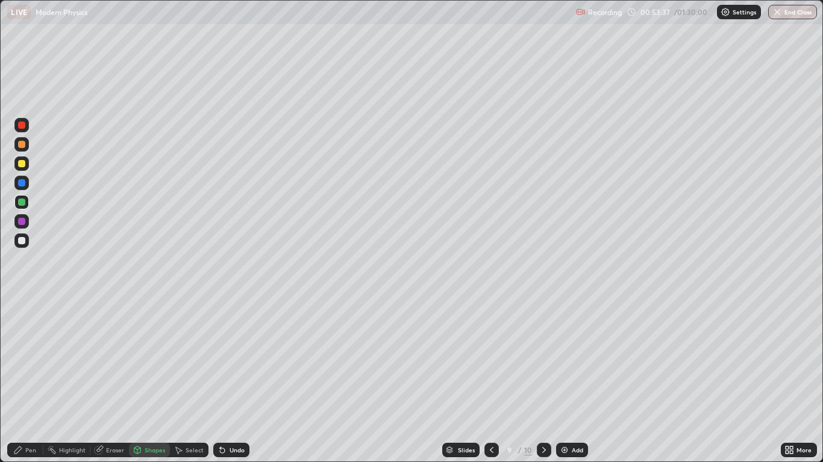
click at [233, 381] on div "Undo" at bounding box center [236, 450] width 15 height 6
click at [153, 381] on div "Shapes" at bounding box center [155, 450] width 20 height 6
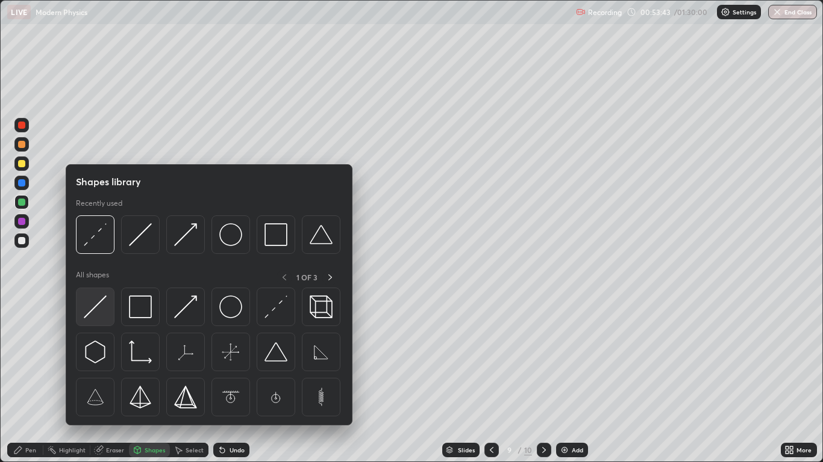
click at [95, 306] on img at bounding box center [95, 307] width 23 height 23
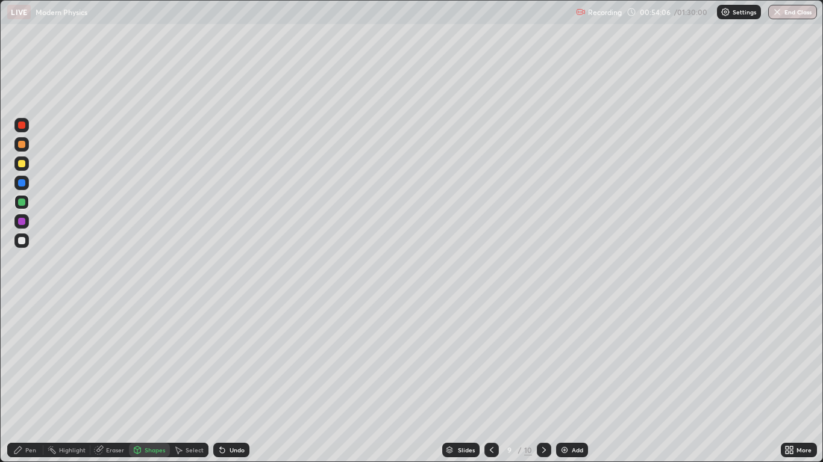
click at [30, 381] on div "Pen" at bounding box center [30, 450] width 11 height 6
click at [22, 240] on div at bounding box center [21, 240] width 7 height 7
click at [108, 381] on div "Eraser" at bounding box center [115, 450] width 18 height 6
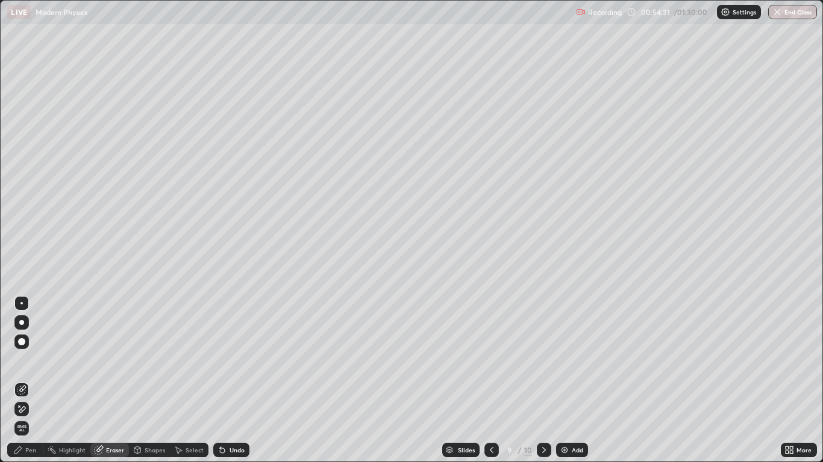
click at [25, 381] on div "Pen" at bounding box center [25, 450] width 36 height 14
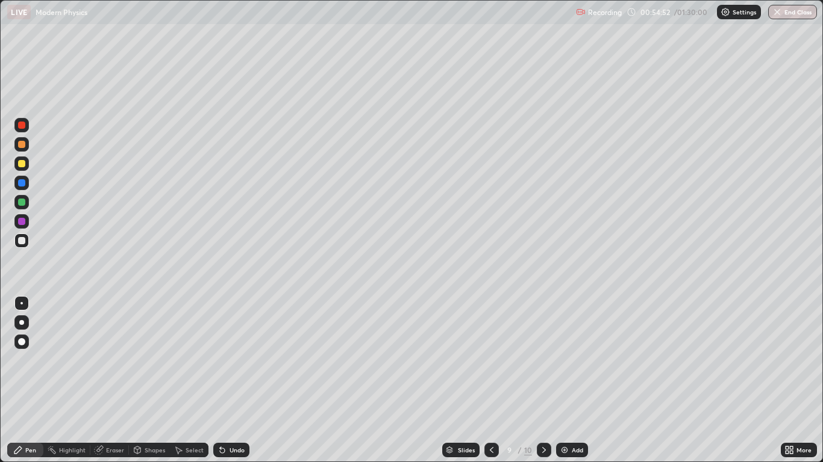
click at [543, 381] on icon at bounding box center [544, 450] width 4 height 6
click at [232, 381] on div "Undo" at bounding box center [236, 450] width 15 height 6
click at [230, 381] on div "Undo" at bounding box center [231, 450] width 36 height 14
click at [490, 381] on icon at bounding box center [492, 451] width 10 height 10
click at [22, 184] on div at bounding box center [21, 182] width 7 height 7
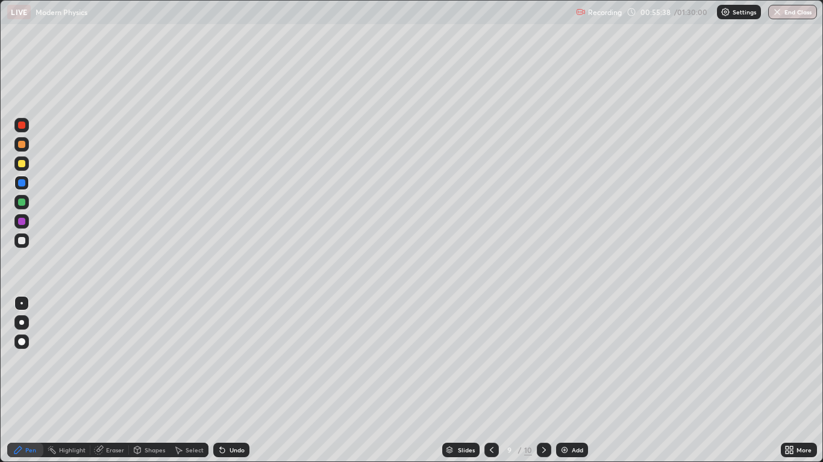
click at [541, 381] on div at bounding box center [544, 450] width 14 height 14
click at [22, 243] on div at bounding box center [21, 240] width 7 height 7
click at [22, 162] on div at bounding box center [21, 163] width 7 height 7
click at [21, 182] on div at bounding box center [21, 182] width 7 height 7
click at [22, 243] on div at bounding box center [21, 240] width 7 height 7
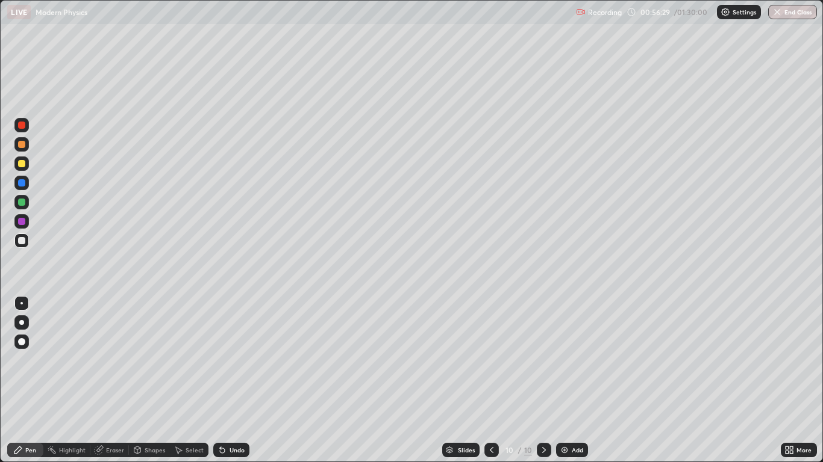
click at [22, 165] on div at bounding box center [21, 163] width 7 height 7
click at [490, 381] on icon at bounding box center [492, 451] width 10 height 10
click at [542, 381] on icon at bounding box center [544, 451] width 10 height 10
click at [570, 381] on div "Add" at bounding box center [572, 450] width 32 height 14
click at [22, 241] on div at bounding box center [21, 240] width 7 height 7
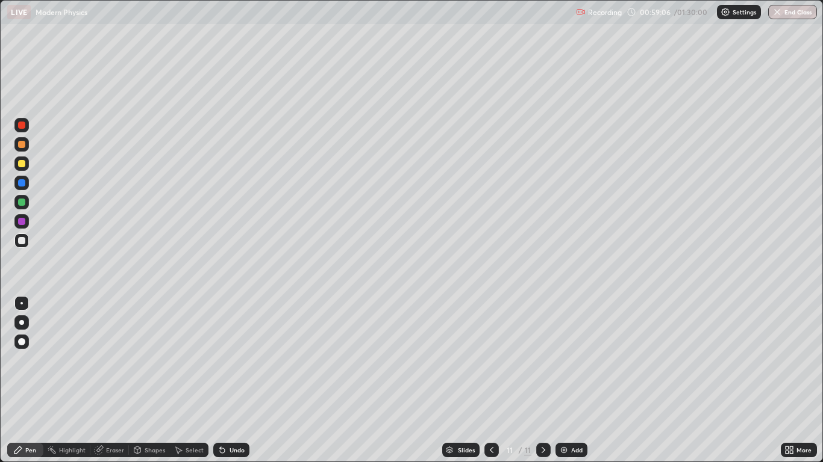
click at [145, 381] on div "Shapes" at bounding box center [155, 450] width 20 height 6
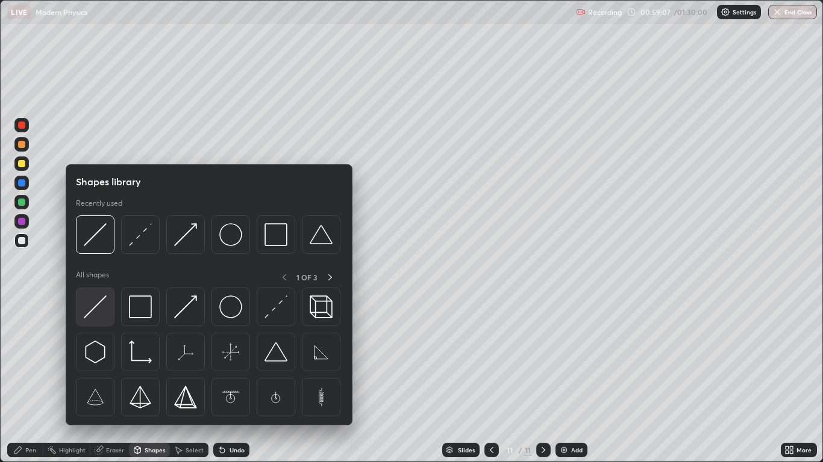
click at [92, 307] on img at bounding box center [95, 307] width 23 height 23
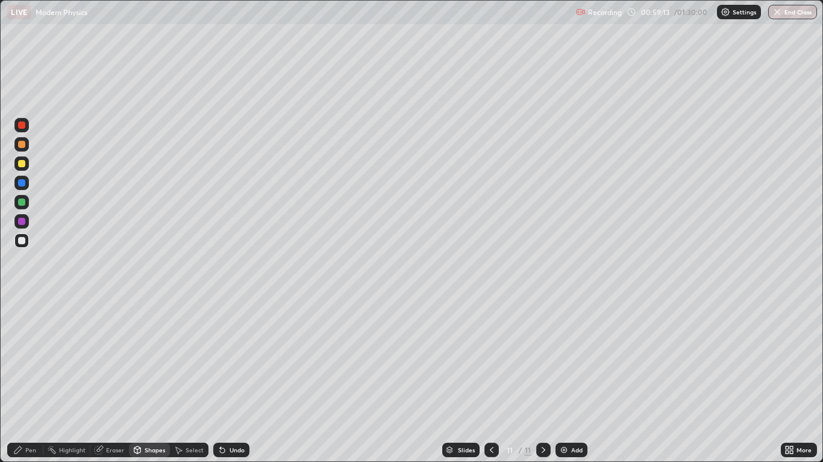
click at [21, 381] on icon at bounding box center [18, 451] width 10 height 10
click at [140, 381] on icon at bounding box center [137, 451] width 10 height 10
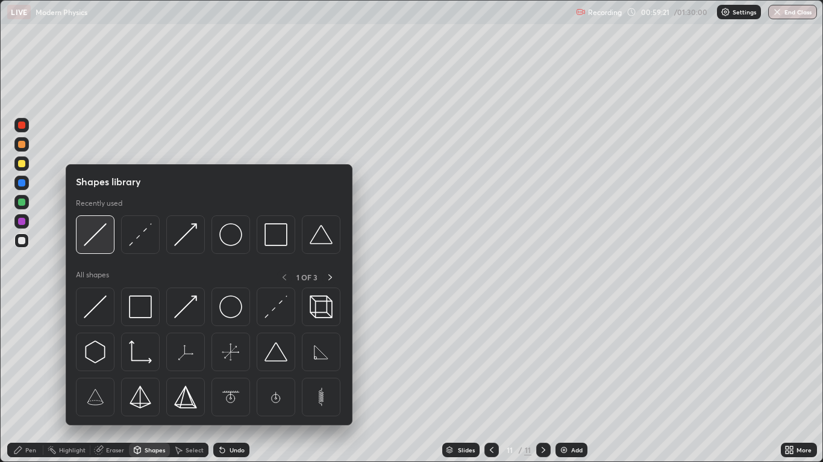
click at [87, 243] on img at bounding box center [95, 234] width 23 height 23
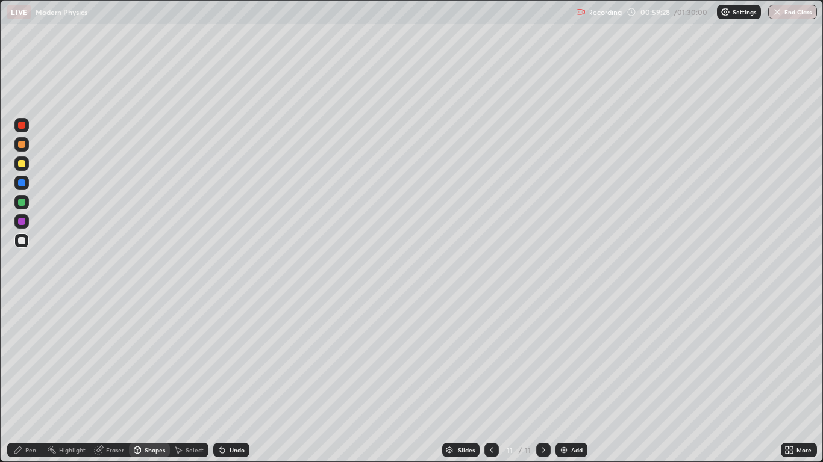
click at [23, 159] on div at bounding box center [21, 164] width 14 height 14
click at [38, 381] on div "Pen" at bounding box center [25, 450] width 36 height 14
click at [140, 381] on icon at bounding box center [137, 450] width 7 height 7
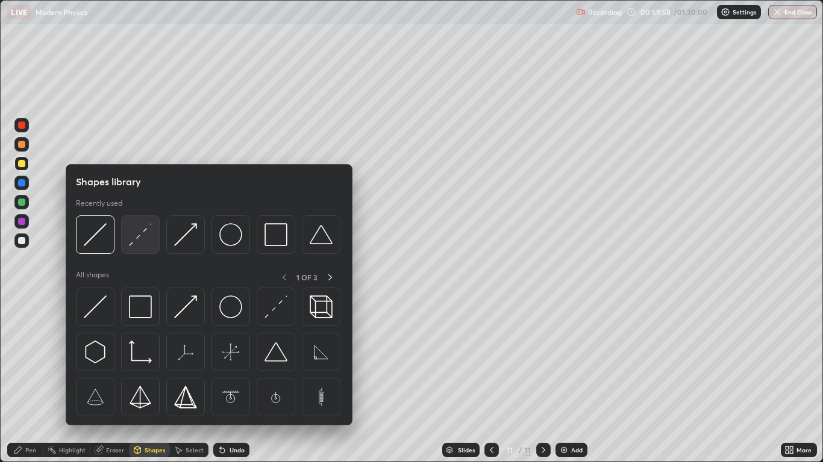
click at [132, 247] on div at bounding box center [140, 235] width 39 height 39
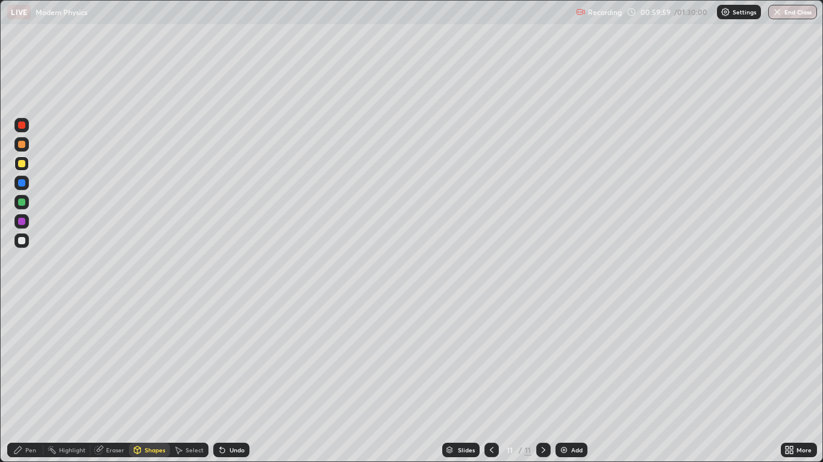
click at [23, 245] on div at bounding box center [21, 241] width 14 height 14
click at [31, 381] on div "Pen" at bounding box center [30, 450] width 11 height 6
click at [225, 381] on icon at bounding box center [222, 451] width 10 height 10
click at [26, 381] on div "Pen" at bounding box center [25, 450] width 36 height 14
click at [19, 164] on div at bounding box center [21, 163] width 7 height 7
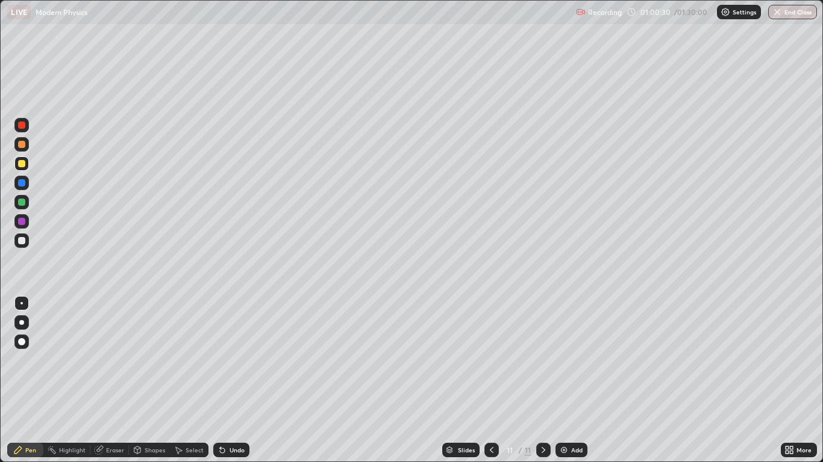
click at [147, 381] on div "Shapes" at bounding box center [155, 450] width 20 height 6
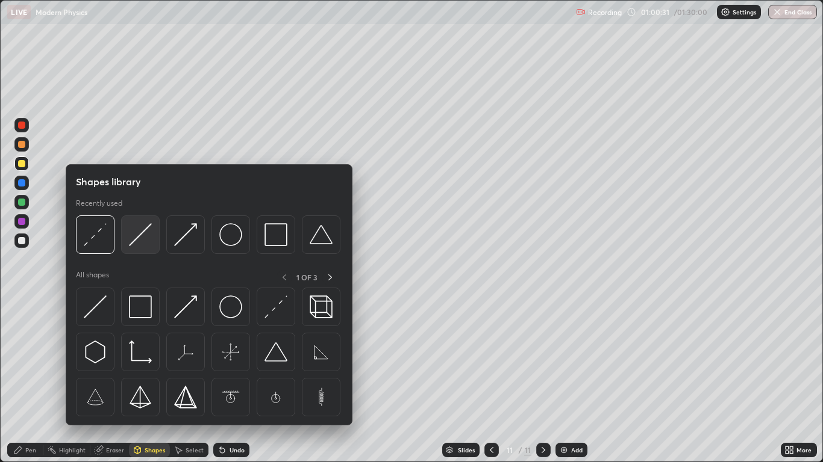
click at [132, 241] on img at bounding box center [140, 234] width 23 height 23
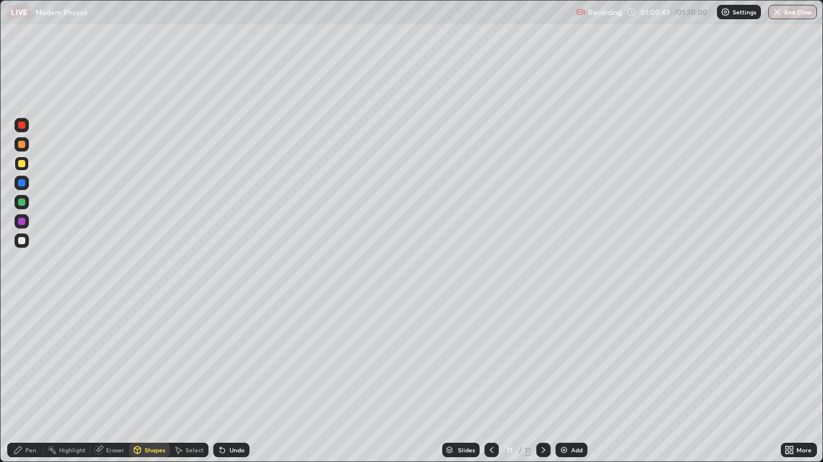
click at [138, 381] on icon at bounding box center [137, 450] width 7 height 2
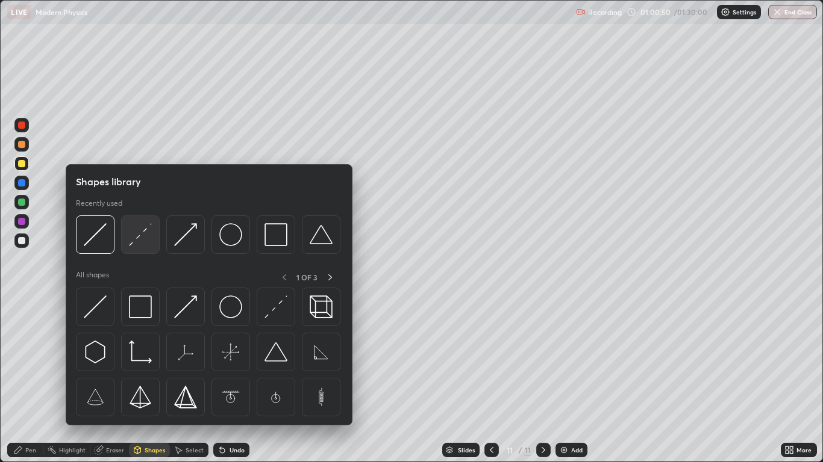
click at [130, 243] on img at bounding box center [140, 234] width 23 height 23
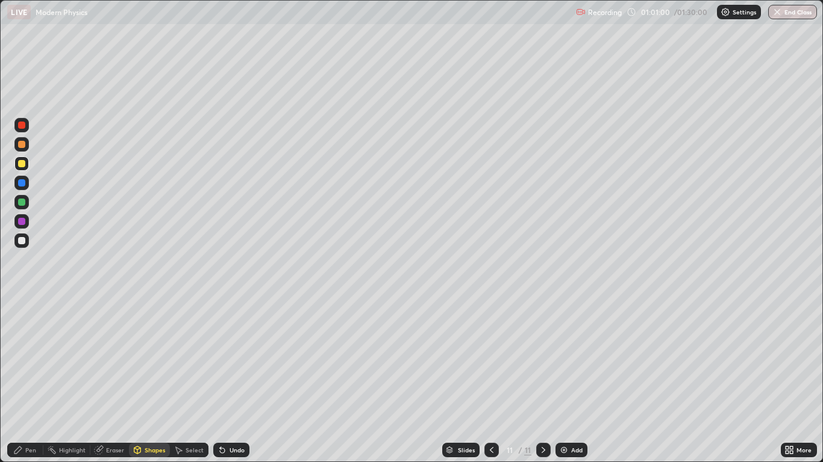
click at [23, 184] on div at bounding box center [21, 182] width 7 height 7
click at [28, 381] on div "Pen" at bounding box center [30, 450] width 11 height 6
click at [22, 243] on div at bounding box center [21, 240] width 7 height 7
click at [24, 242] on div at bounding box center [21, 240] width 7 height 7
click at [22, 162] on div at bounding box center [21, 163] width 7 height 7
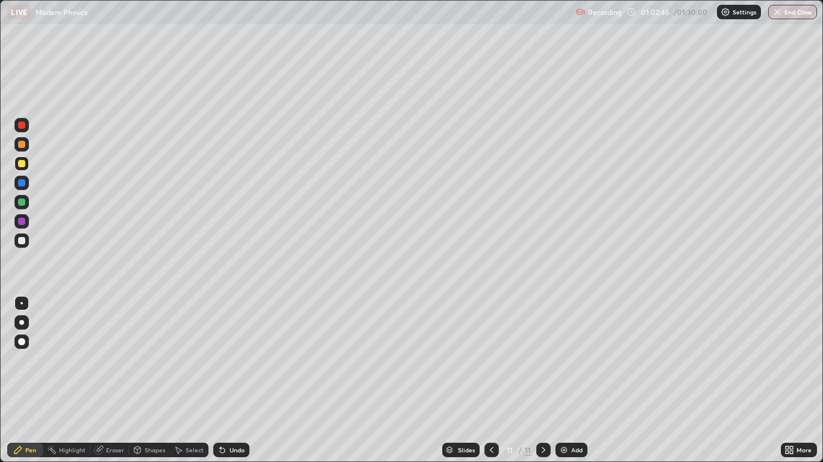
click at [235, 381] on div "Undo" at bounding box center [236, 450] width 15 height 6
click at [493, 381] on icon at bounding box center [492, 451] width 10 height 10
click at [571, 381] on div "Add" at bounding box center [576, 450] width 11 height 6
click at [22, 241] on div at bounding box center [21, 240] width 7 height 7
click at [543, 381] on icon at bounding box center [543, 451] width 10 height 10
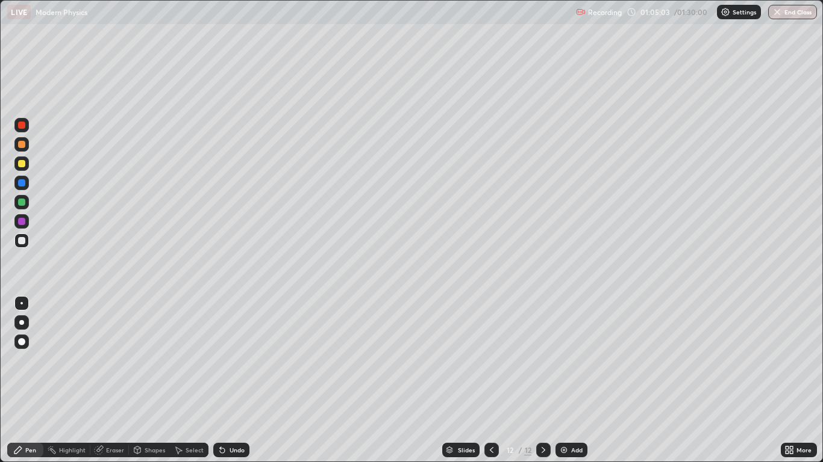
click at [495, 381] on div at bounding box center [491, 450] width 14 height 14
click at [28, 167] on div at bounding box center [21, 164] width 14 height 14
click at [543, 381] on icon at bounding box center [543, 451] width 10 height 10
click at [198, 381] on div "Select" at bounding box center [189, 450] width 39 height 14
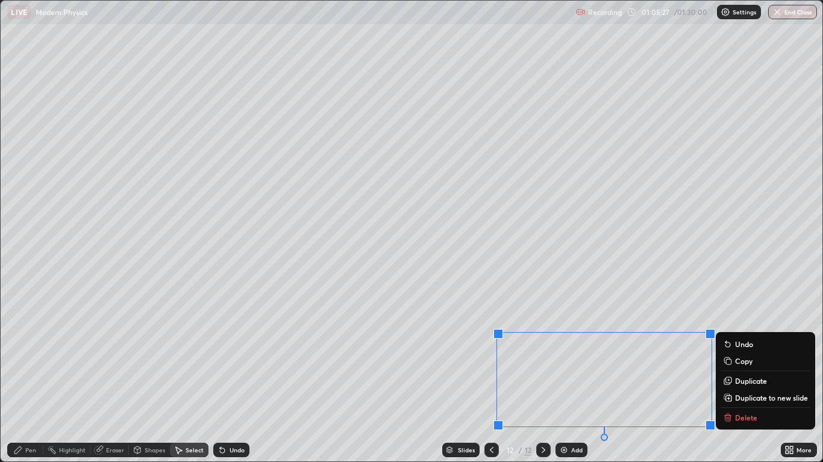
click at [726, 360] on icon at bounding box center [726, 360] width 5 height 5
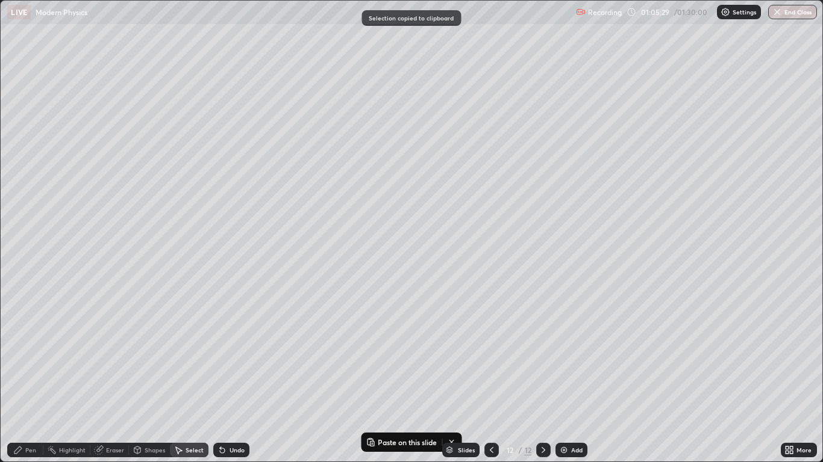
click at [566, 381] on img at bounding box center [564, 451] width 10 height 10
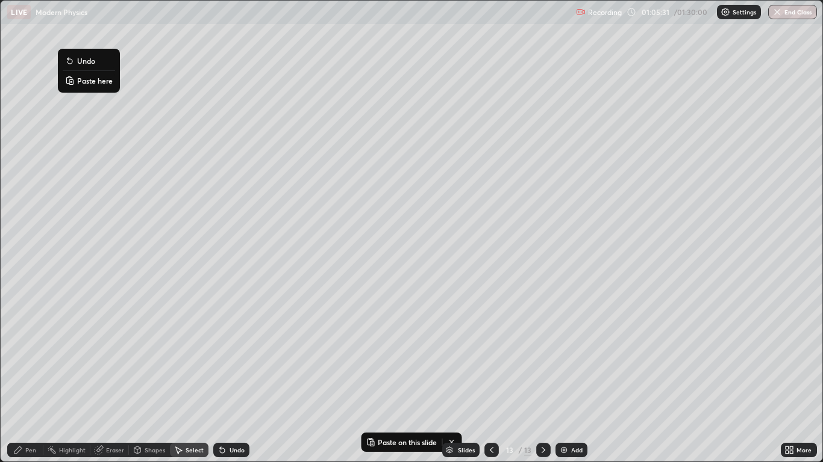
click at [76, 78] on button "Paste here" at bounding box center [89, 80] width 52 height 14
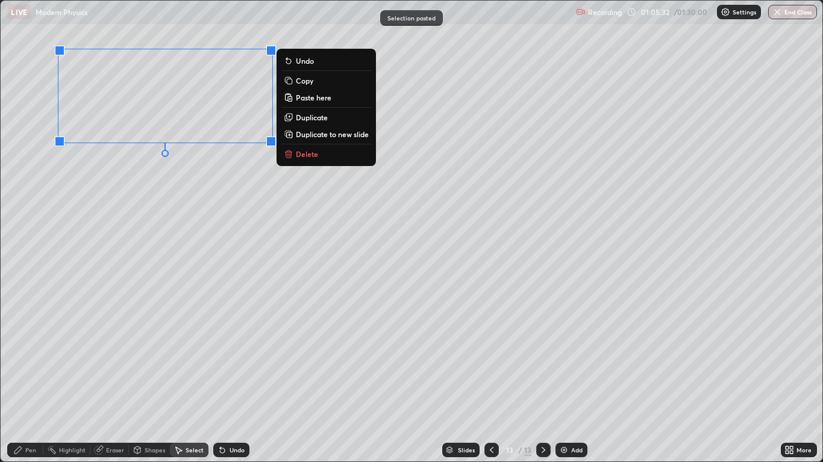
click at [55, 214] on div "0 ° Undo Copy Paste here Duplicate Duplicate to new slide Delete" at bounding box center [411, 231] width 821 height 461
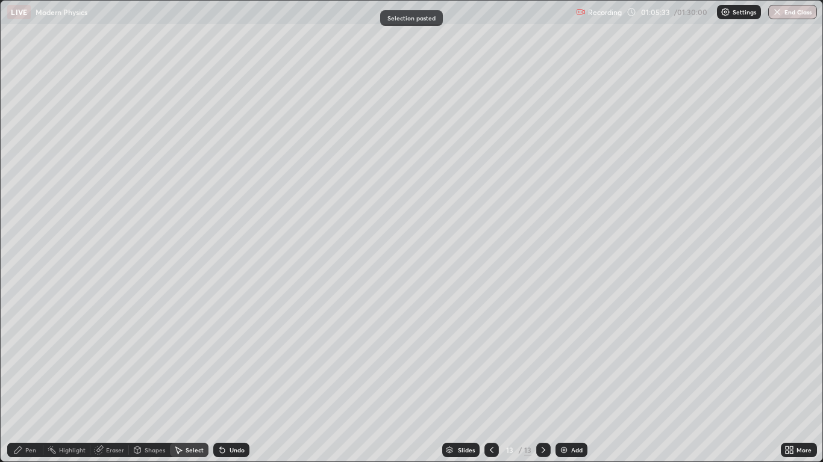
click at [97, 381] on icon at bounding box center [99, 451] width 8 height 8
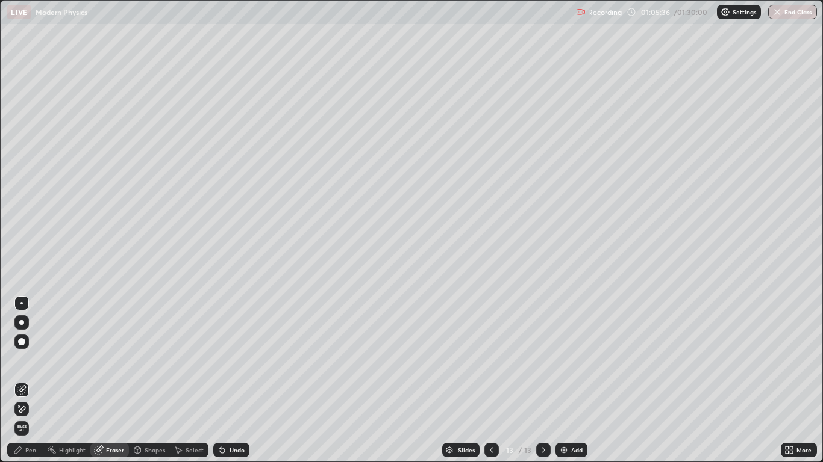
click at [26, 381] on div "Pen" at bounding box center [30, 450] width 11 height 6
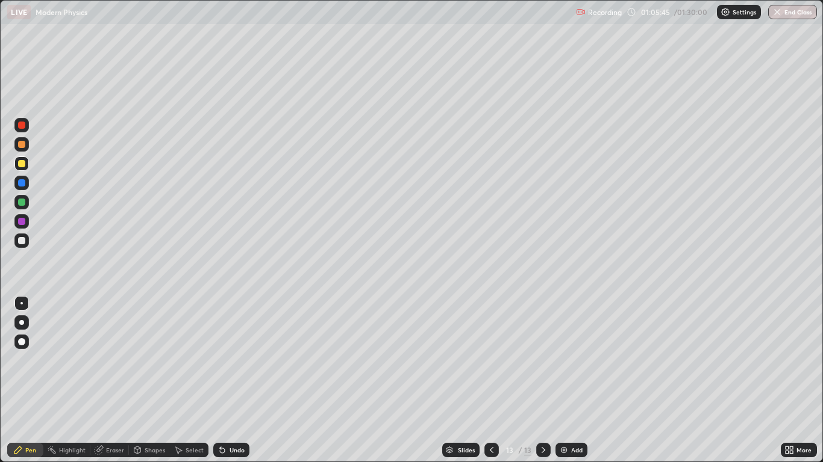
click at [26, 165] on div at bounding box center [21, 164] width 14 height 14
click at [22, 241] on div at bounding box center [21, 240] width 7 height 7
click at [485, 381] on div at bounding box center [491, 450] width 14 height 14
click at [540, 381] on div at bounding box center [543, 450] width 14 height 14
click at [36, 381] on div "Erase all" at bounding box center [21, 231] width 29 height 414
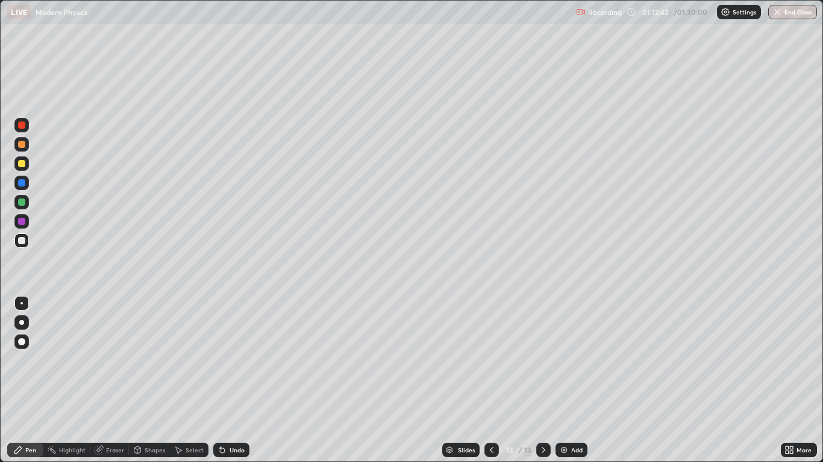
click at [567, 381] on img at bounding box center [564, 451] width 10 height 10
click at [26, 241] on div at bounding box center [21, 241] width 14 height 14
click at [224, 381] on icon at bounding box center [222, 451] width 10 height 10
click at [235, 381] on div "Undo" at bounding box center [231, 450] width 36 height 14
click at [232, 381] on div "Undo" at bounding box center [236, 450] width 15 height 6
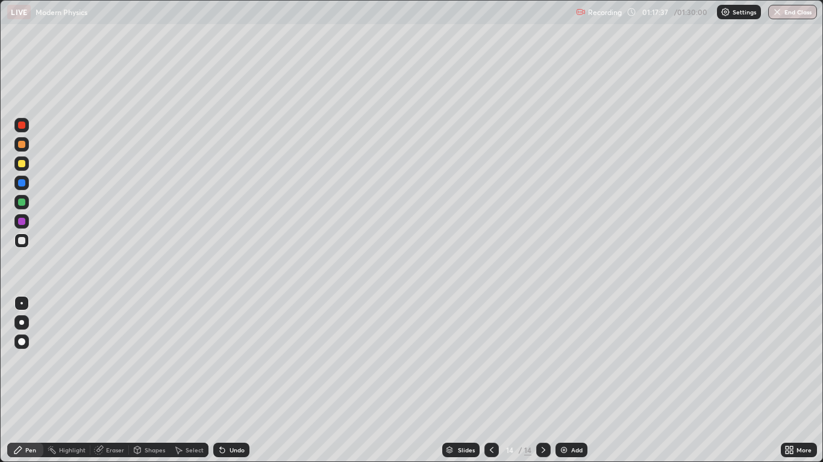
click at [576, 381] on div "Add" at bounding box center [576, 450] width 11 height 6
click at [143, 381] on div "Shapes" at bounding box center [149, 450] width 41 height 14
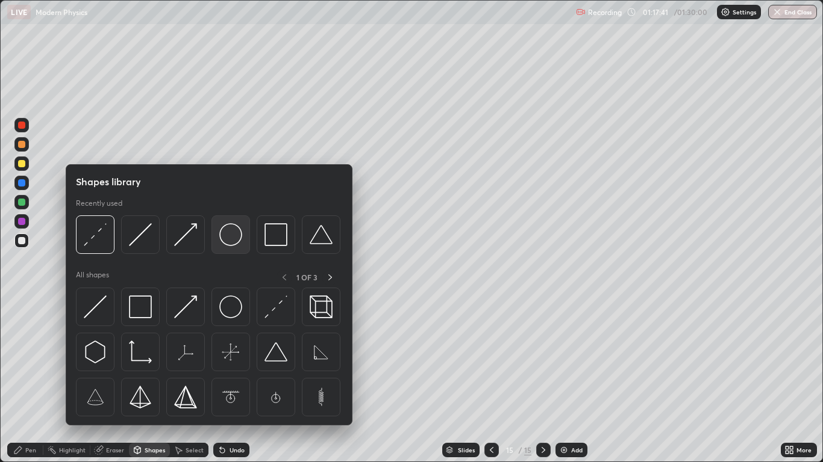
click at [229, 237] on img at bounding box center [230, 234] width 23 height 23
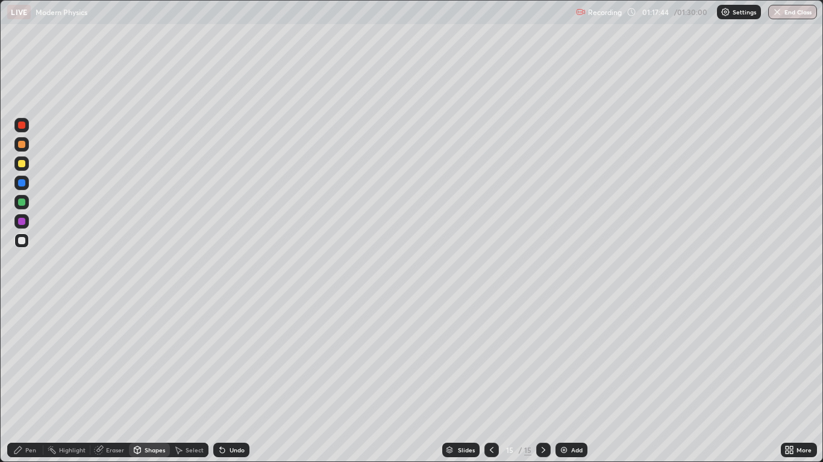
click at [28, 381] on div "Pen" at bounding box center [30, 450] width 11 height 6
click at [28, 167] on div at bounding box center [21, 164] width 14 height 14
click at [795, 16] on button "End Class" at bounding box center [793, 12] width 48 height 14
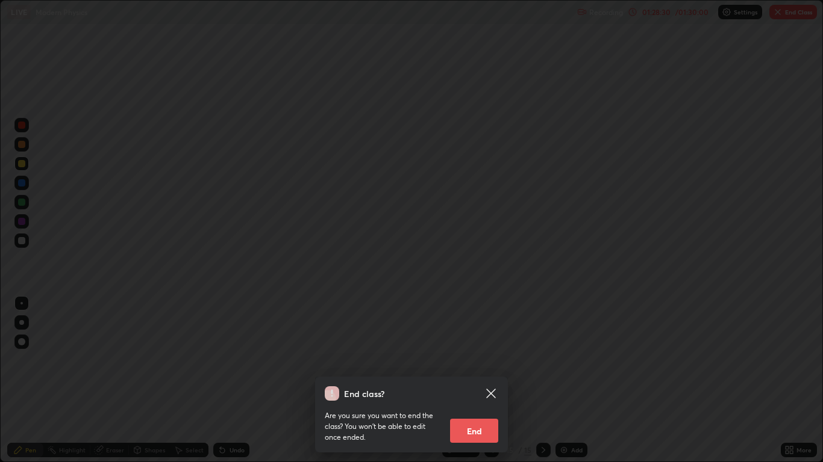
click at [491, 381] on button "End" at bounding box center [474, 431] width 48 height 24
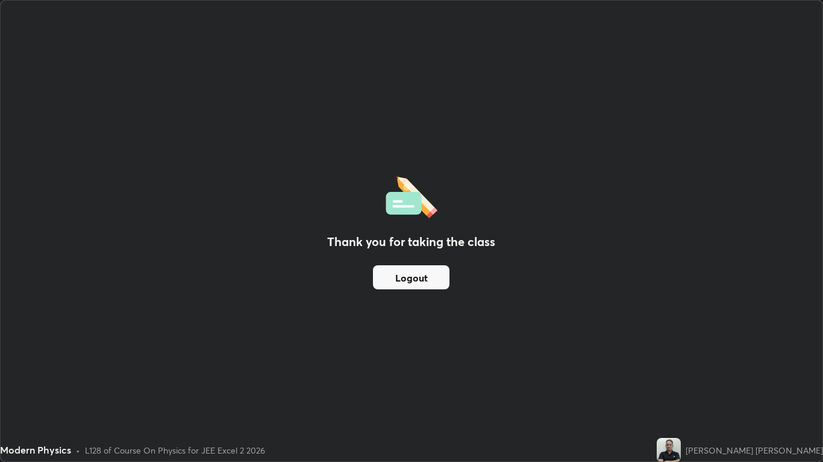
click at [431, 282] on button "Logout" at bounding box center [411, 278] width 76 height 24
